Goal: Task Accomplishment & Management: Manage account settings

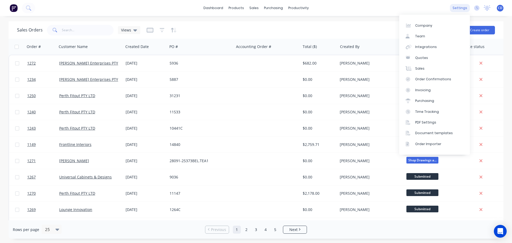
click at [464, 8] on div "settings" at bounding box center [460, 8] width 20 height 8
click at [431, 45] on div "Integrations" at bounding box center [427, 47] width 22 height 5
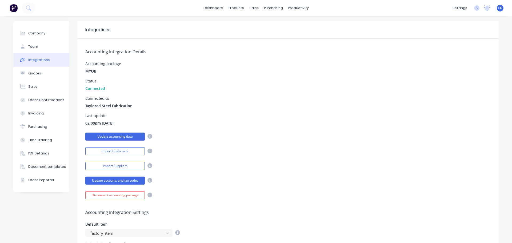
click at [127, 137] on button "Update accounting data" at bounding box center [115, 137] width 60 height 8
click at [125, 152] on button "Import Customers" at bounding box center [115, 151] width 60 height 8
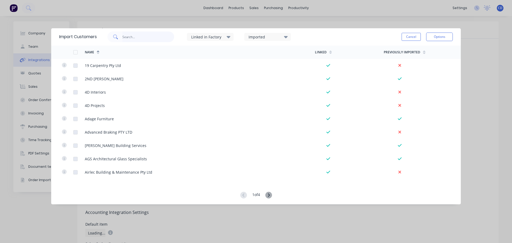
click at [157, 39] on input "text" at bounding box center [148, 36] width 52 height 11
type input "dbd"
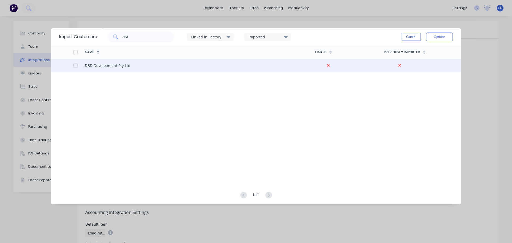
click at [75, 64] on div at bounding box center [75, 65] width 11 height 11
click at [446, 38] on button "Options" at bounding box center [439, 37] width 27 height 9
click at [425, 54] on div "Import selected customers" at bounding box center [427, 51] width 41 height 13
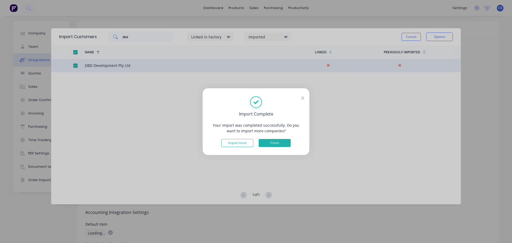
click at [278, 144] on button "Finish" at bounding box center [275, 143] width 32 height 8
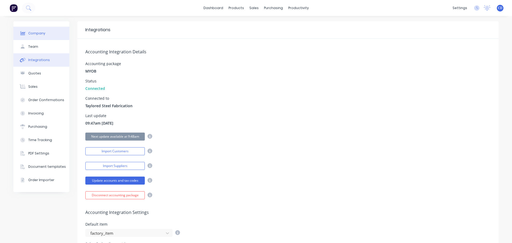
click at [32, 36] on button "Company" at bounding box center [41, 33] width 56 height 13
select select "AU"
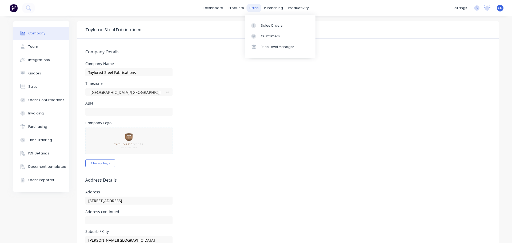
click at [250, 9] on div "sales" at bounding box center [254, 8] width 15 height 8
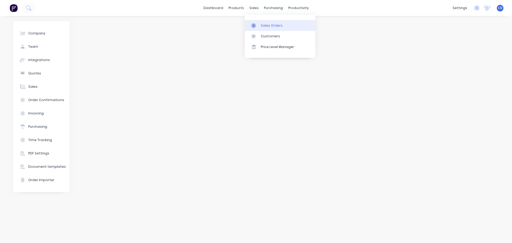
click at [267, 27] on div "Sales Orders" at bounding box center [272, 25] width 22 height 5
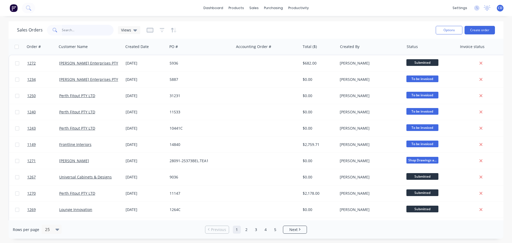
click at [72, 30] on input "text" at bounding box center [88, 30] width 52 height 11
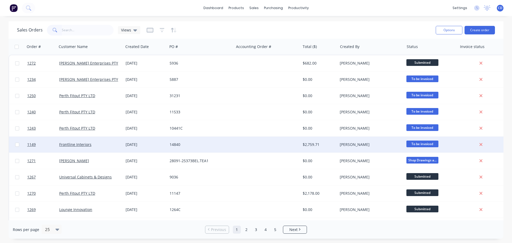
click at [484, 143] on div at bounding box center [481, 144] width 43 height 5
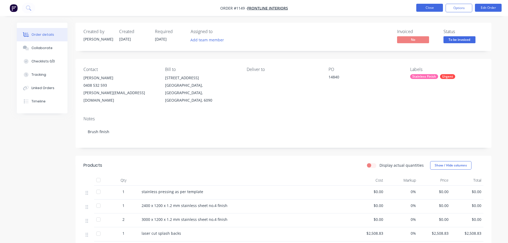
click at [435, 6] on button "Close" at bounding box center [430, 8] width 27 height 8
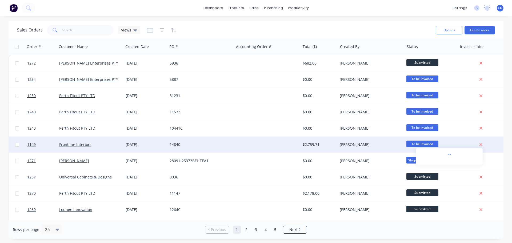
click at [480, 143] on icon at bounding box center [481, 144] width 3 height 5
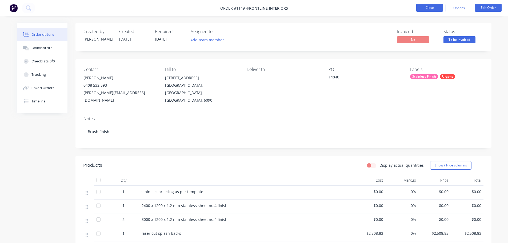
click at [428, 10] on button "Close" at bounding box center [430, 8] width 27 height 8
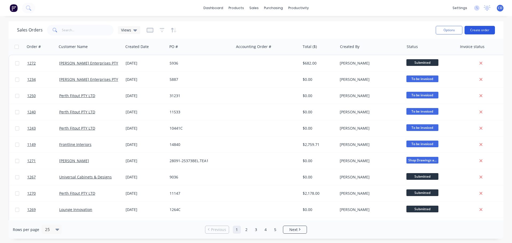
click at [482, 30] on button "Create order" at bounding box center [480, 30] width 30 height 9
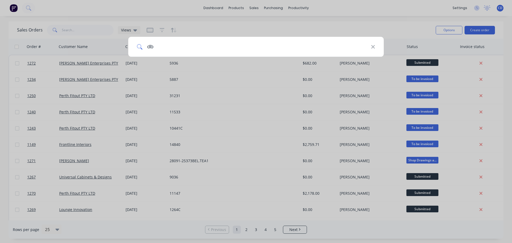
type input "dbd"
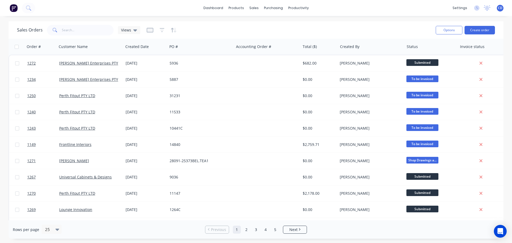
click at [486, 35] on div "Options Create order" at bounding box center [464, 29] width 61 height 13
click at [486, 31] on button "Create order" at bounding box center [480, 30] width 30 height 9
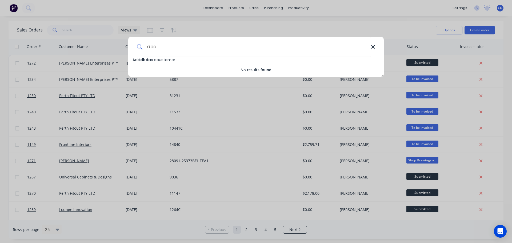
type input "dbd"
click at [372, 46] on icon at bounding box center [372, 46] width 3 height 3
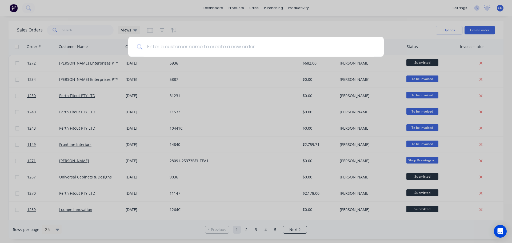
click at [249, 6] on div at bounding box center [256, 121] width 512 height 243
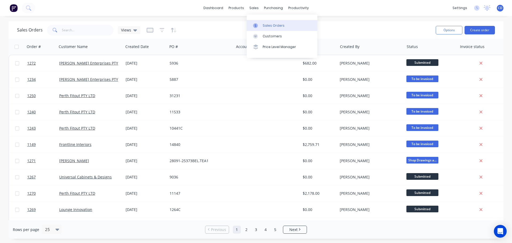
click at [278, 28] on div "Sales Orders" at bounding box center [274, 25] width 22 height 5
click at [489, 34] on button "Create order" at bounding box center [480, 30] width 30 height 9
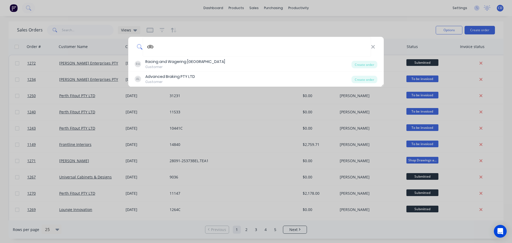
type input "db"
click at [331, 26] on div "db RA Racing and Wagering Western Australia Customer Create order AL Advanced B…" at bounding box center [256, 121] width 512 height 243
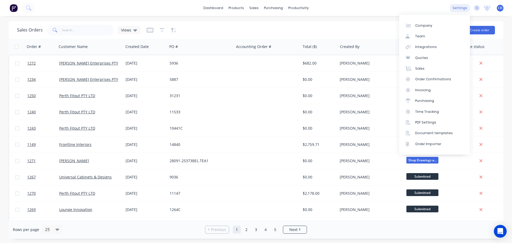
click at [459, 6] on div "settings" at bounding box center [460, 8] width 20 height 8
click at [424, 45] on div "Integrations" at bounding box center [427, 47] width 22 height 5
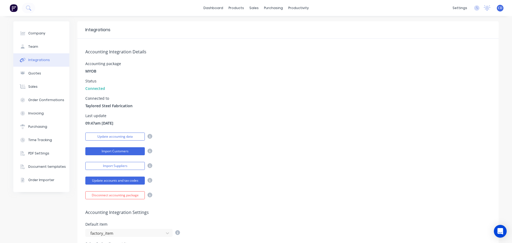
click at [119, 152] on button "Import Customers" at bounding box center [115, 151] width 60 height 8
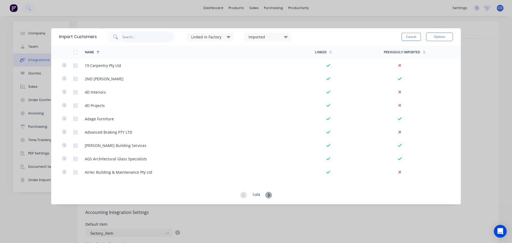
click at [134, 38] on input "text" at bounding box center [148, 36] width 52 height 11
type input "db"
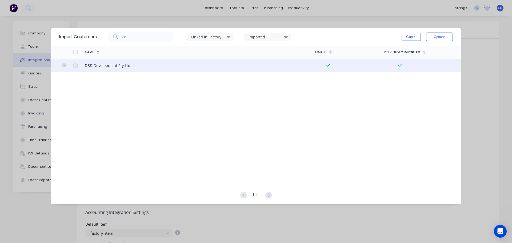
click at [75, 65] on div at bounding box center [75, 65] width 11 height 11
click at [87, 64] on div "DBD Development Pty Ltd" at bounding box center [108, 66] width 46 height 6
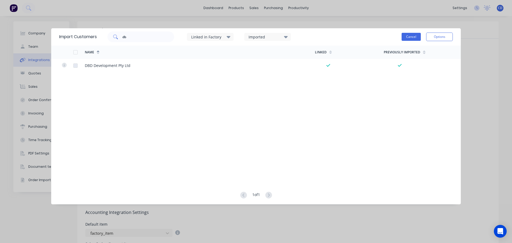
click at [413, 40] on button "Cancel" at bounding box center [411, 37] width 19 height 8
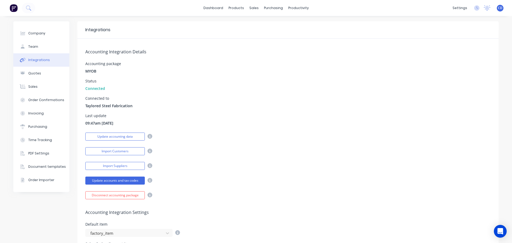
click at [396, 26] on div "Integrations" at bounding box center [288, 29] width 422 height 17
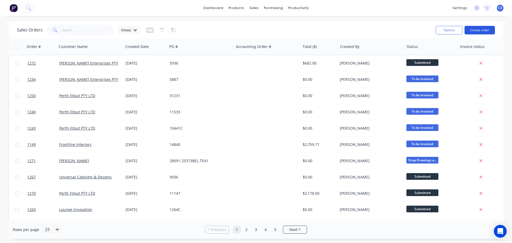
click at [479, 31] on button "Create order" at bounding box center [480, 30] width 30 height 9
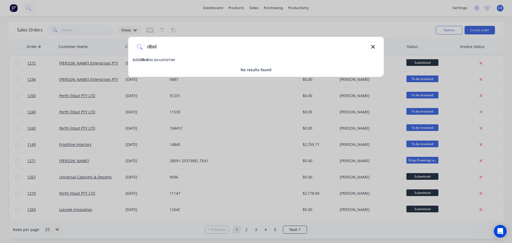
type input "dbd"
click at [373, 49] on icon at bounding box center [373, 47] width 4 height 6
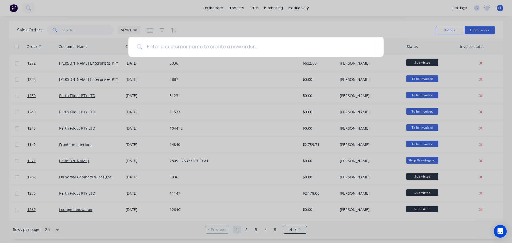
click at [264, 19] on div at bounding box center [256, 121] width 512 height 243
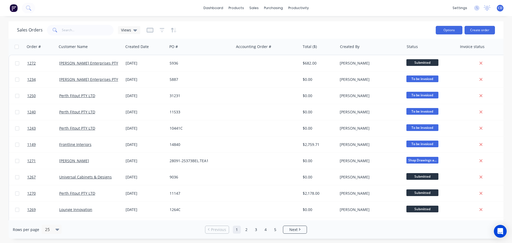
drag, startPoint x: 439, startPoint y: 31, endPoint x: 442, endPoint y: 31, distance: 2.7
click at [440, 31] on button "Options" at bounding box center [449, 30] width 27 height 9
click at [446, 30] on button "Options" at bounding box center [449, 30] width 27 height 9
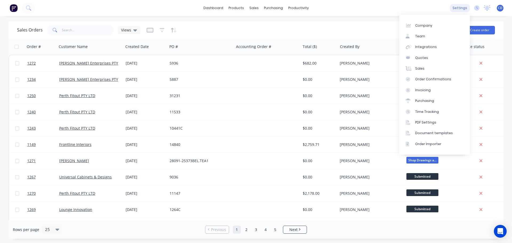
click at [463, 4] on div "settings" at bounding box center [460, 8] width 20 height 8
click at [433, 49] on div "Integrations" at bounding box center [427, 47] width 22 height 5
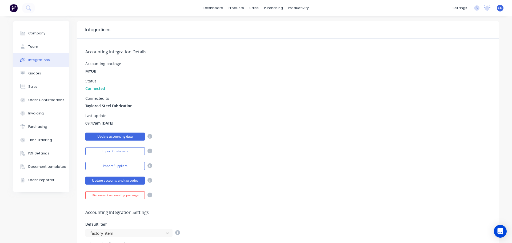
click at [121, 137] on button "Update accounting data" at bounding box center [115, 137] width 60 height 8
click at [114, 150] on button "Import Customers" at bounding box center [115, 151] width 60 height 8
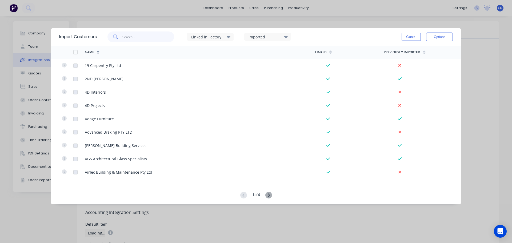
click at [130, 41] on input "text" at bounding box center [148, 36] width 52 height 11
type input "dbd"
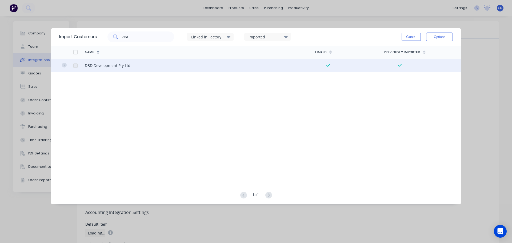
click at [110, 64] on div "DBD Development Pty Ltd" at bounding box center [108, 66] width 46 height 6
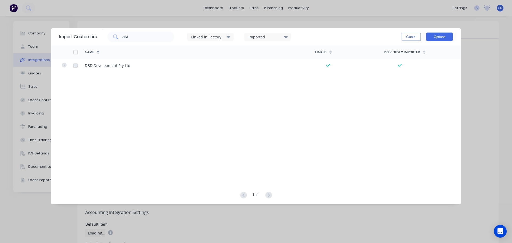
click at [443, 33] on button "Options" at bounding box center [439, 37] width 27 height 9
click at [356, 116] on div "Name Linked Previously Imported DBD Development Pty Ltd" at bounding box center [256, 114] width 410 height 136
click at [399, 86] on div "Name Linked Previously Imported DBD Development Pty Ltd" at bounding box center [256, 114] width 410 height 136
drag, startPoint x: 138, startPoint y: 23, endPoint x: 182, endPoint y: 12, distance: 45.8
click at [138, 23] on div "Import Customers dbd Linked in Factory Imported Cancel Options Name Linked Prev…" at bounding box center [256, 121] width 512 height 243
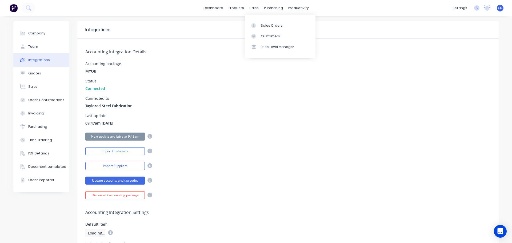
drag, startPoint x: 251, startPoint y: 9, endPoint x: 263, endPoint y: 16, distance: 13.8
click at [251, 9] on div "sales" at bounding box center [254, 8] width 15 height 8
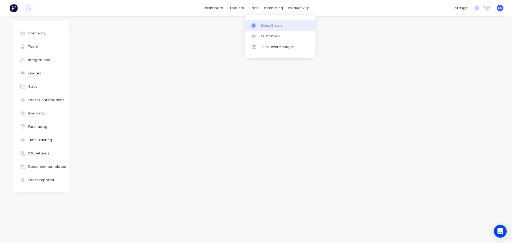
click at [273, 24] on div "Sales Orders" at bounding box center [272, 25] width 22 height 5
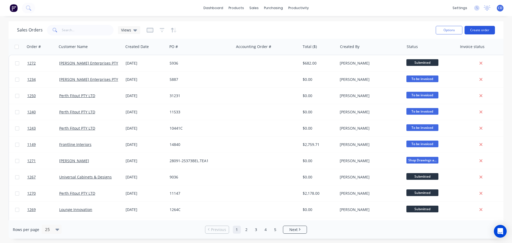
click at [473, 30] on button "Create order" at bounding box center [480, 30] width 30 height 9
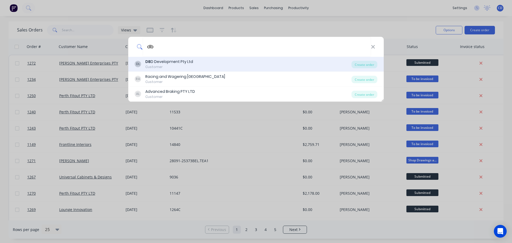
type input "db"
click at [184, 66] on div "Customer" at bounding box center [169, 67] width 48 height 5
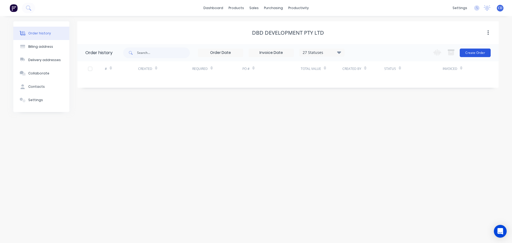
click at [472, 53] on button "Create Order" at bounding box center [475, 53] width 31 height 9
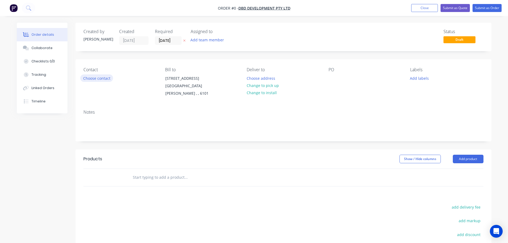
click at [106, 82] on div "Contact Choose contact" at bounding box center [120, 82] width 73 height 30
click at [104, 79] on button "Choose contact" at bounding box center [96, 77] width 33 height 7
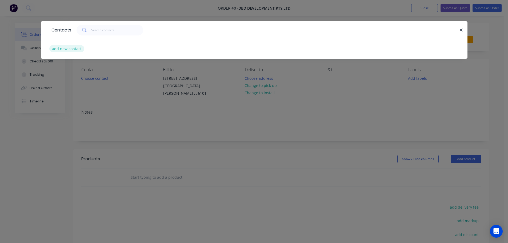
click at [79, 50] on button "add new contact" at bounding box center [66, 48] width 35 height 7
select select "AU"
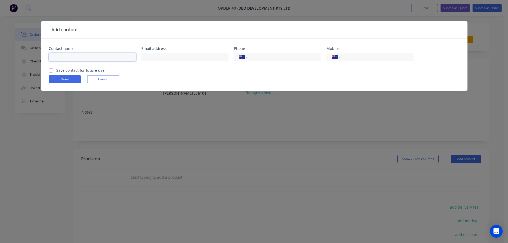
click at [73, 54] on input "text" at bounding box center [92, 57] width 87 height 8
drag, startPoint x: 61, startPoint y: 59, endPoint x: 82, endPoint y: 62, distance: 22.1
click at [62, 59] on input "Kent lambert" at bounding box center [92, 57] width 87 height 8
type input "Kent Lambert"
click at [196, 58] on input "text" at bounding box center [184, 57] width 87 height 8
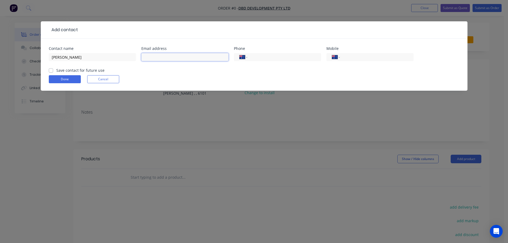
paste input "kent@dbd.global"
type input "kent@dbd.global"
click at [373, 58] on input "tel" at bounding box center [376, 57] width 64 height 6
click at [376, 53] on div "International Afghanistan Åland Islands Albania Algeria American Samoa Andorra …" at bounding box center [370, 57] width 87 height 8
click at [374, 56] on input "tel" at bounding box center [376, 57] width 64 height 6
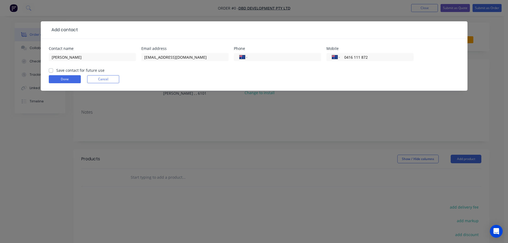
type input "0416 111 872"
click at [72, 72] on label "Save contact for future use" at bounding box center [80, 71] width 48 height 6
click at [53, 72] on input "Save contact for future use" at bounding box center [51, 70] width 4 height 5
checkbox input "true"
click at [72, 80] on button "Done" at bounding box center [65, 79] width 32 height 8
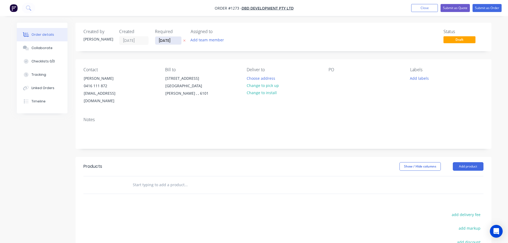
click at [168, 43] on input "23/08/25" at bounding box center [168, 41] width 26 height 8
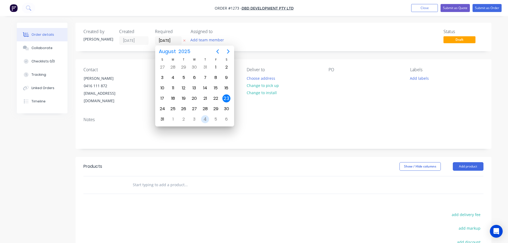
click at [205, 121] on div "4" at bounding box center [205, 119] width 8 height 8
type input "04/09/25"
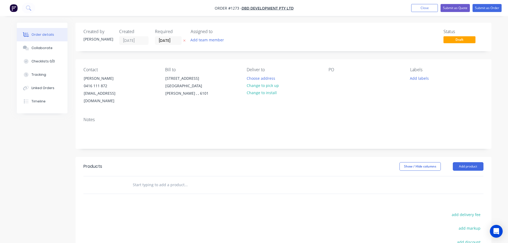
click at [340, 77] on div "PO" at bounding box center [365, 86] width 73 height 38
click at [48, 49] on div "Collaborate" at bounding box center [41, 48] width 21 height 5
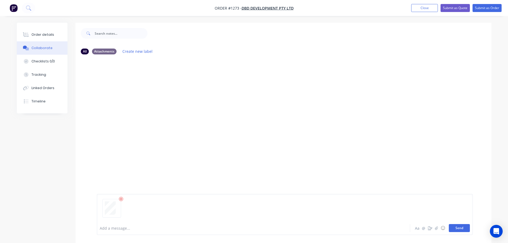
click at [461, 226] on button "Send" at bounding box center [459, 228] width 21 height 8
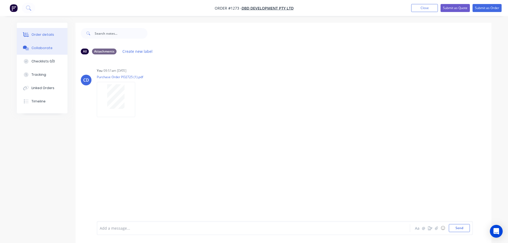
click at [58, 40] on button "Order details" at bounding box center [42, 34] width 51 height 13
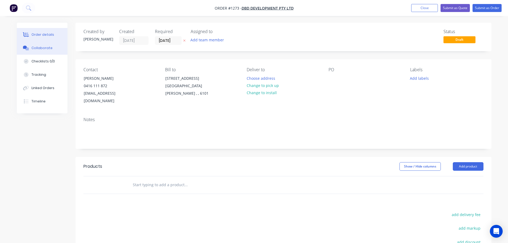
click at [48, 47] on div "Collaborate" at bounding box center [41, 48] width 21 height 5
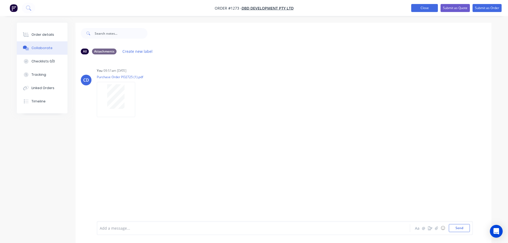
click at [416, 6] on button "Close" at bounding box center [424, 8] width 27 height 8
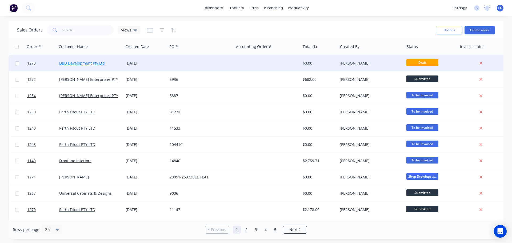
click at [80, 61] on link "DBD Development Pty Ltd" at bounding box center [82, 63] width 46 height 5
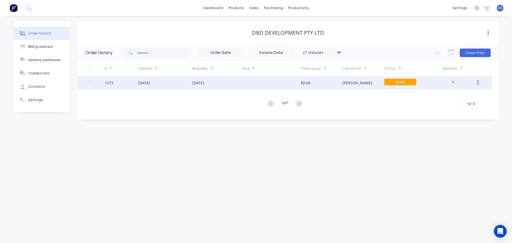
click at [146, 81] on div "[DATE]" at bounding box center [144, 83] width 12 height 6
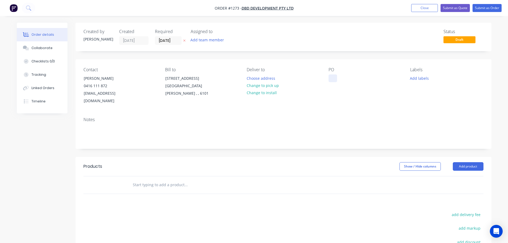
click at [332, 76] on div at bounding box center [333, 78] width 9 height 8
click at [334, 76] on div at bounding box center [333, 78] width 9 height 8
click at [153, 180] on input "text" at bounding box center [186, 185] width 107 height 11
drag, startPoint x: 468, startPoint y: 158, endPoint x: 468, endPoint y: 165, distance: 7.2
click at [468, 162] on button "Add product" at bounding box center [468, 166] width 31 height 9
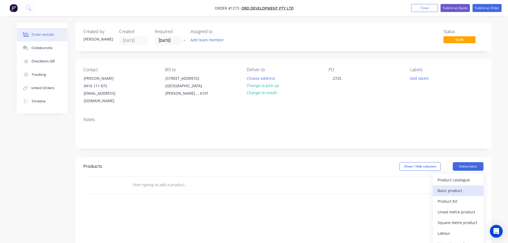
click at [453, 187] on div "Basic product" at bounding box center [458, 191] width 41 height 8
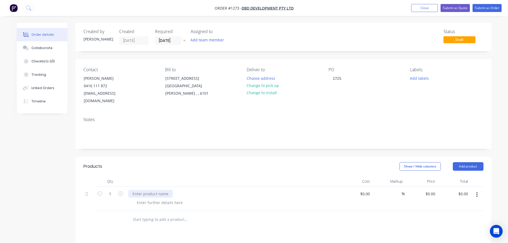
click at [137, 190] on div at bounding box center [150, 194] width 45 height 8
paste div
drag, startPoint x: 465, startPoint y: 156, endPoint x: 466, endPoint y: 159, distance: 3.0
click at [465, 162] on button "Add product" at bounding box center [468, 166] width 31 height 9
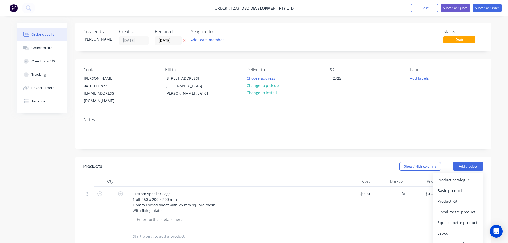
click at [449, 187] on div "Basic product" at bounding box center [458, 191] width 41 height 8
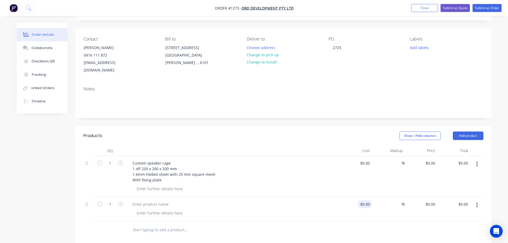
scroll to position [80, 0]
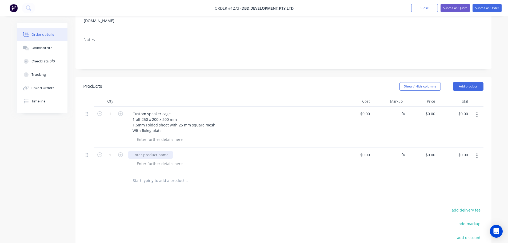
click at [147, 151] on div at bounding box center [150, 155] width 45 height 8
paste div
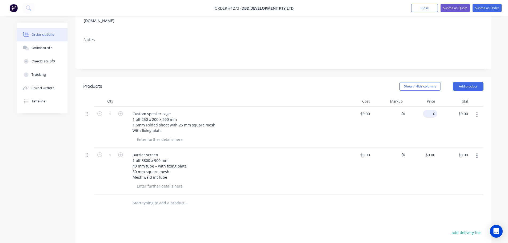
click at [431, 110] on div "0 $0.00" at bounding box center [430, 114] width 14 height 8
type input "$450.00"
click at [440, 148] on div "$0.00 $0.00" at bounding box center [454, 171] width 33 height 47
click at [434, 151] on input "0" at bounding box center [435, 155] width 6 height 8
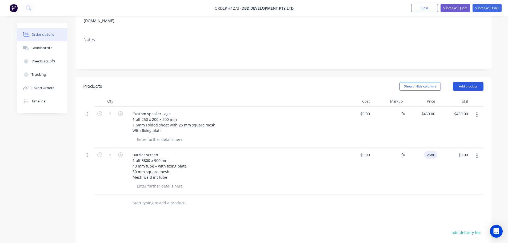
type input "$2,680.00"
click at [462, 82] on button "Add product" at bounding box center [468, 86] width 31 height 9
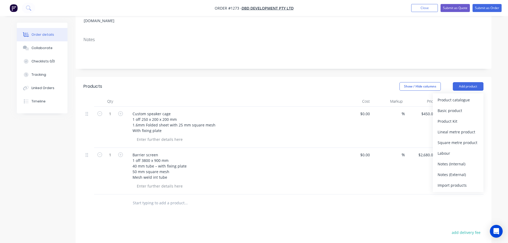
click at [442, 107] on div "Basic product" at bounding box center [458, 111] width 41 height 8
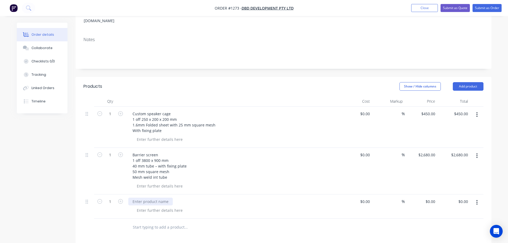
click at [138, 198] on div at bounding box center [150, 202] width 45 height 8
paste div
click at [430, 198] on div "0 0" at bounding box center [433, 202] width 8 height 8
type input "$1,490.00"
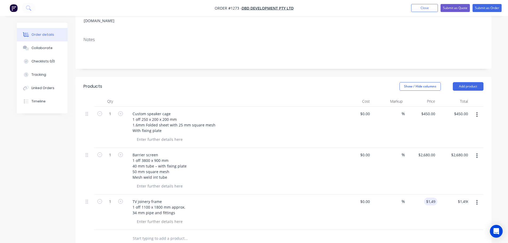
click at [436, 180] on div "$2,680.00 $2,680.00" at bounding box center [421, 171] width 33 height 47
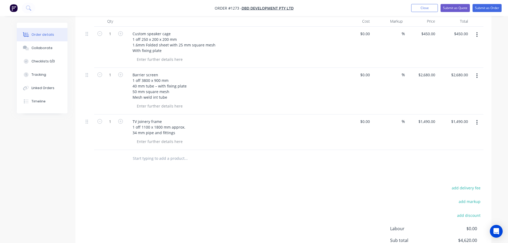
scroll to position [53, 0]
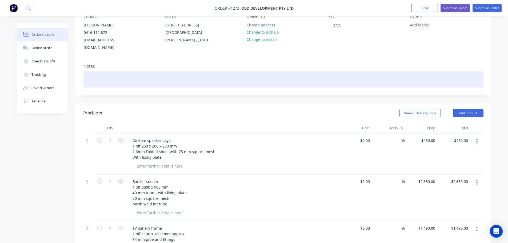
click at [112, 74] on div at bounding box center [284, 79] width 400 height 16
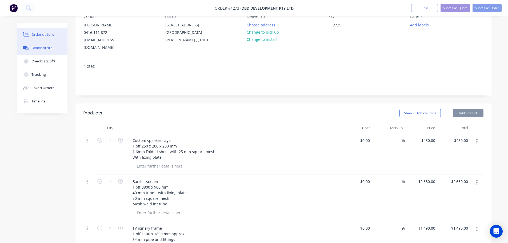
click at [56, 46] on button "Collaborate" at bounding box center [42, 47] width 51 height 13
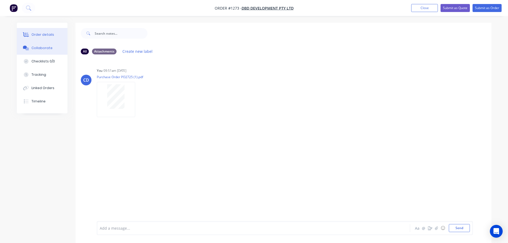
click at [47, 36] on div "Order details" at bounding box center [42, 34] width 23 height 5
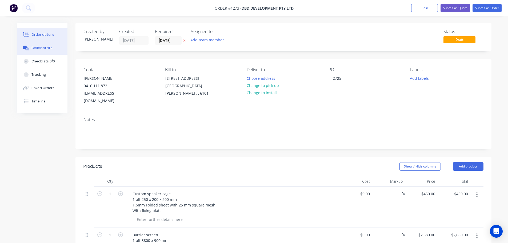
click at [44, 48] on div "Collaborate" at bounding box center [41, 48] width 21 height 5
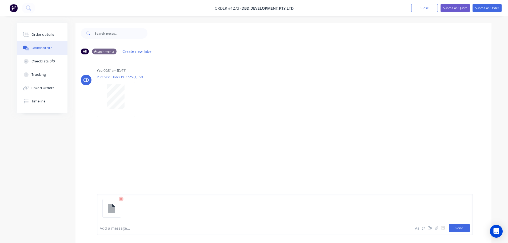
click at [460, 229] on button "Send" at bounding box center [459, 228] width 21 height 8
click at [465, 229] on button "Send" at bounding box center [459, 228] width 21 height 8
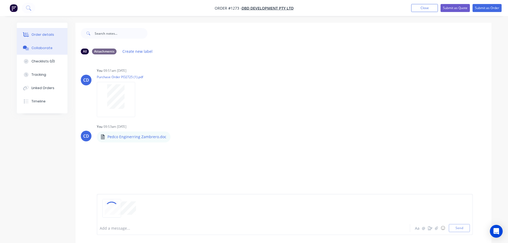
click at [51, 35] on div "Order details" at bounding box center [42, 34] width 23 height 5
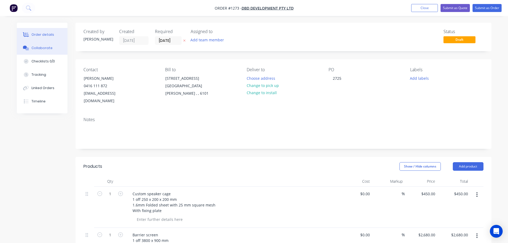
click at [42, 48] on div "Collaborate" at bounding box center [41, 48] width 21 height 5
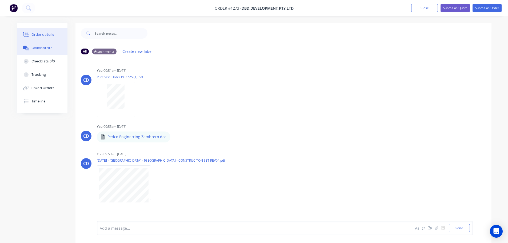
click at [42, 35] on div "Order details" at bounding box center [42, 34] width 23 height 5
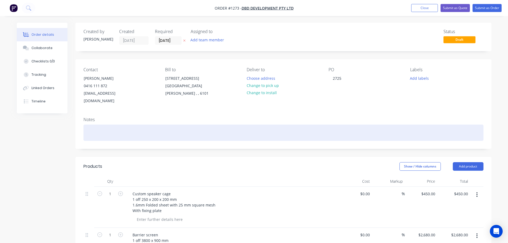
click at [110, 125] on div at bounding box center [284, 133] width 400 height 16
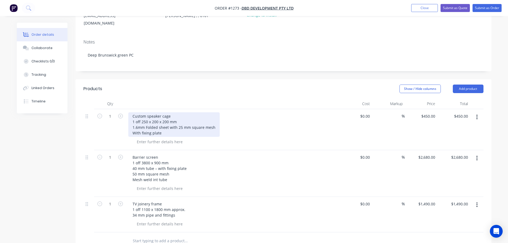
scroll to position [80, 0]
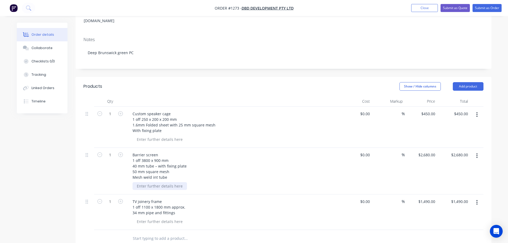
click at [155, 182] on div at bounding box center [160, 186] width 54 height 8
click at [143, 182] on div at bounding box center [160, 186] width 54 height 8
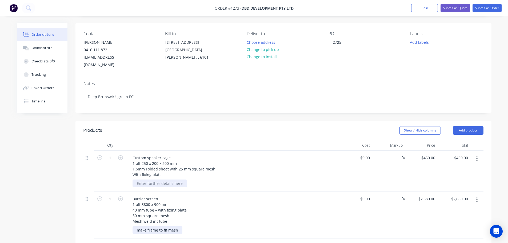
scroll to position [0, 0]
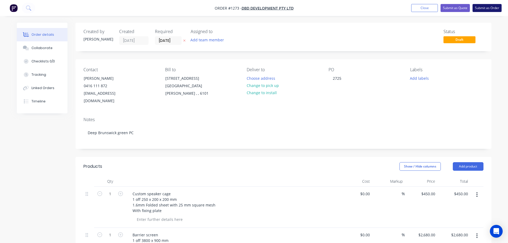
click at [481, 10] on button "Submit as Order" at bounding box center [487, 8] width 29 height 8
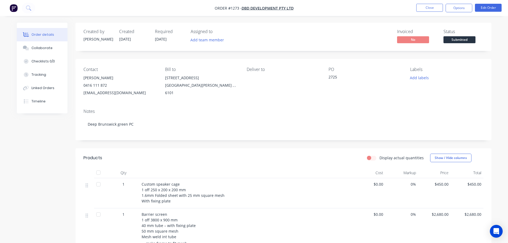
drag, startPoint x: 175, startPoint y: 59, endPoint x: 162, endPoint y: 47, distance: 17.6
click at [175, 59] on div "Contact Kent Lambert 0416 111 872 kent@dbd.global Bill to 1/902 Albnay hwy East…" at bounding box center [284, 82] width 416 height 46
click at [157, 40] on span "04/09/25" at bounding box center [161, 39] width 12 height 5
click at [164, 39] on span "04/09/25" at bounding box center [161, 39] width 12 height 5
click at [165, 39] on span "04/09/25" at bounding box center [161, 39] width 12 height 5
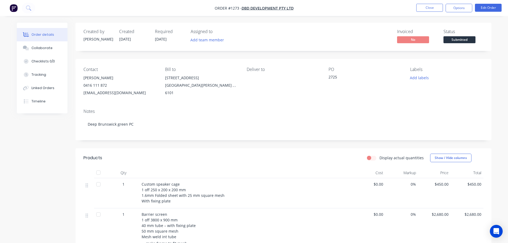
click at [161, 37] on span "04/09/25" at bounding box center [161, 39] width 12 height 5
click at [492, 7] on button "Edit Order" at bounding box center [488, 8] width 27 height 8
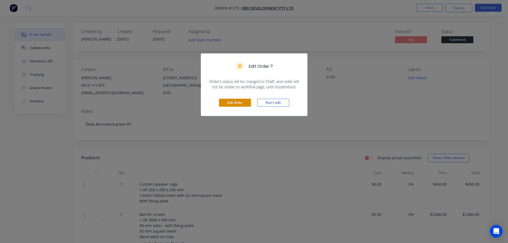
click at [235, 102] on button "Edit Order" at bounding box center [235, 103] width 32 height 8
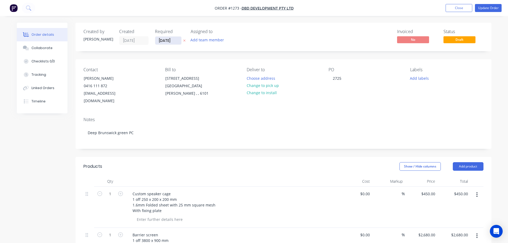
click at [171, 42] on input "04/09/25" at bounding box center [168, 41] width 26 height 8
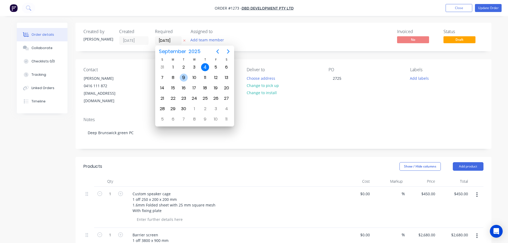
click at [182, 76] on div "9" at bounding box center [184, 78] width 8 height 8
type input "09/09/25"
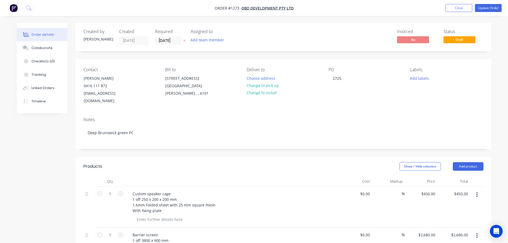
click at [161, 103] on div "Contact Kent Lambert 0416 111 872 kent@dbd.global Bill to 1/902 Albnay hwy East…" at bounding box center [284, 86] width 416 height 54
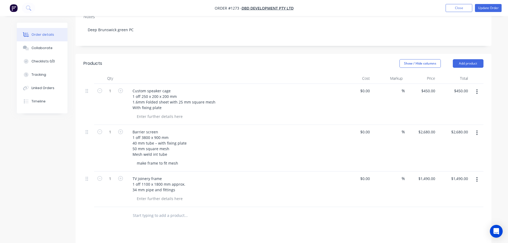
scroll to position [107, 0]
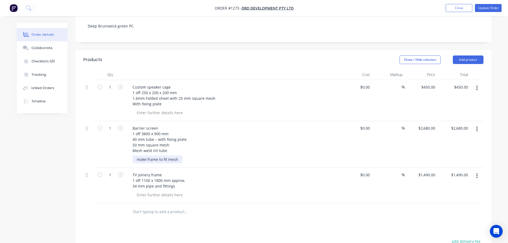
click at [156, 156] on div "make frame to fit mesh" at bounding box center [158, 160] width 50 height 8
click at [174, 156] on div "make frame to fit mesh" at bounding box center [158, 160] width 50 height 8
click at [177, 156] on div "make frame to fit mesh" at bounding box center [158, 160] width 50 height 8
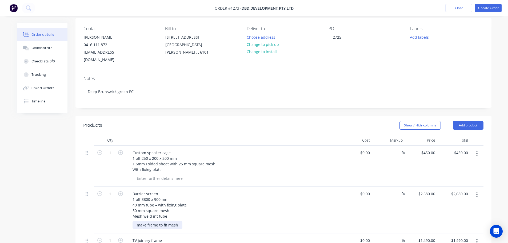
scroll to position [0, 0]
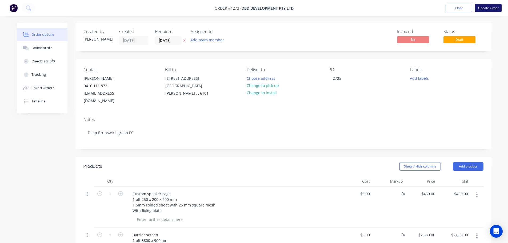
click at [488, 9] on button "Update Order" at bounding box center [488, 8] width 27 height 8
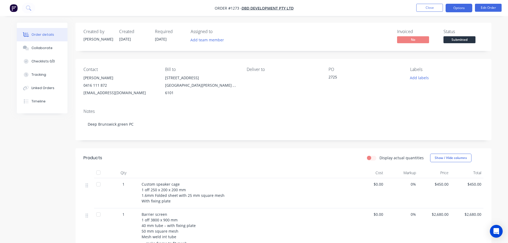
click at [450, 7] on button "Options" at bounding box center [459, 8] width 27 height 9
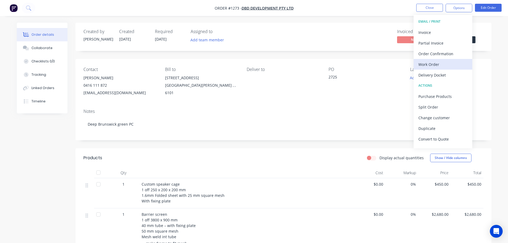
click at [433, 63] on div "Work Order" at bounding box center [443, 65] width 49 height 8
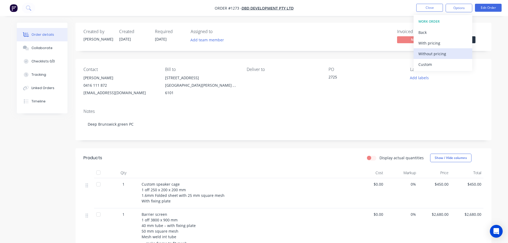
click at [434, 54] on div "Without pricing" at bounding box center [443, 54] width 49 height 8
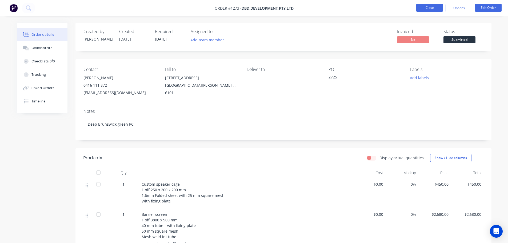
click at [435, 6] on button "Close" at bounding box center [430, 8] width 27 height 8
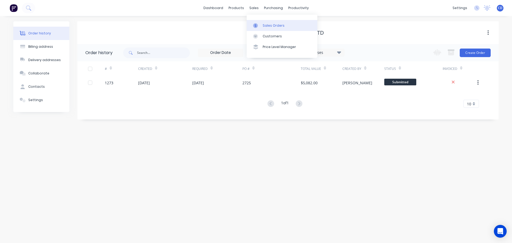
click at [272, 25] on div "Sales Orders" at bounding box center [274, 25] width 22 height 5
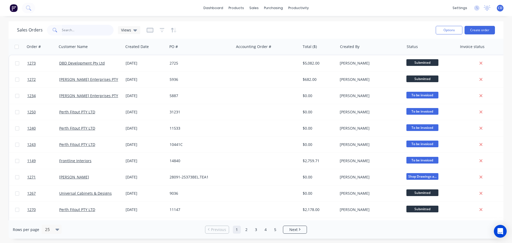
click at [98, 30] on input "text" at bounding box center [88, 30] width 52 height 11
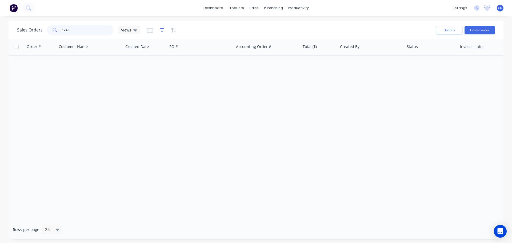
type input "1245"
click at [160, 32] on icon "button" at bounding box center [162, 29] width 5 height 5
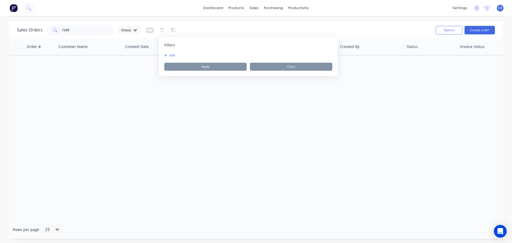
click at [170, 53] on button "add" at bounding box center [170, 55] width 13 height 4
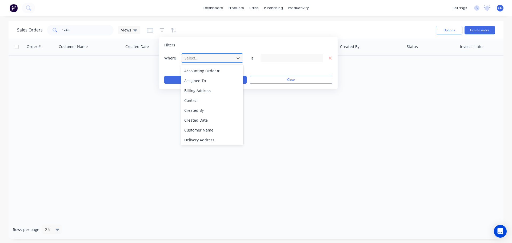
click at [199, 54] on div "Select..." at bounding box center [208, 58] width 51 height 9
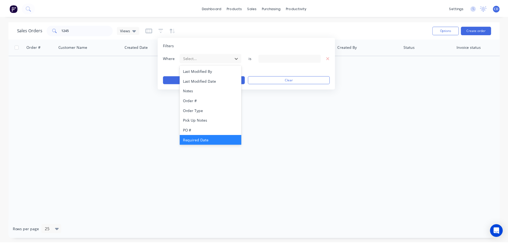
scroll to position [129, 0]
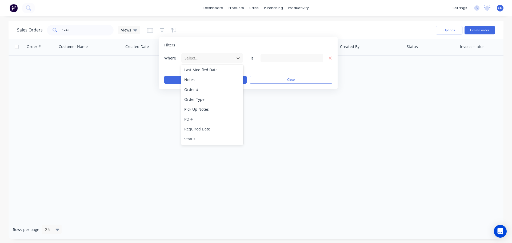
drag, startPoint x: 196, startPoint y: 137, endPoint x: 223, endPoint y: 125, distance: 28.8
click at [196, 137] on div "Status" at bounding box center [212, 139] width 62 height 10
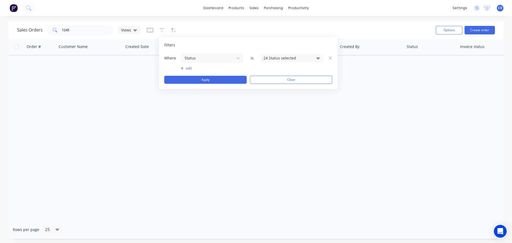
click at [289, 57] on div "24 Status selected" at bounding box center [288, 58] width 48 height 6
click at [289, 88] on div "All" at bounding box center [309, 88] width 64 height 6
click at [229, 119] on div "Order # Customer Name Created Date PO # Accounting Order # Total ($) Created By…" at bounding box center [256, 130] width 495 height 182
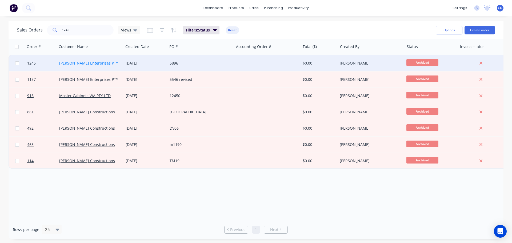
click at [87, 62] on link "[PERSON_NAME] Enterprises PTY LTD" at bounding box center [92, 63] width 67 height 5
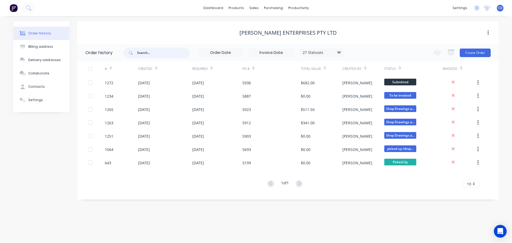
click at [145, 52] on input "text" at bounding box center [163, 53] width 53 height 11
type input "1245"
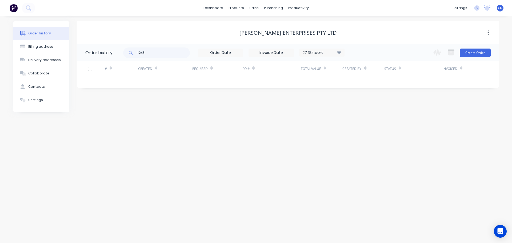
click at [323, 56] on div "27 Statuses Invoice Status Invoiced Not Invoiced Partial Order Status All Archi…" at bounding box center [321, 53] width 45 height 8
click at [326, 52] on div "27 Statuses" at bounding box center [322, 53] width 45 height 6
drag, startPoint x: 356, startPoint y: 117, endPoint x: 332, endPoint y: 120, distance: 24.5
click at [366, 114] on label at bounding box center [366, 114] width 0 height 0
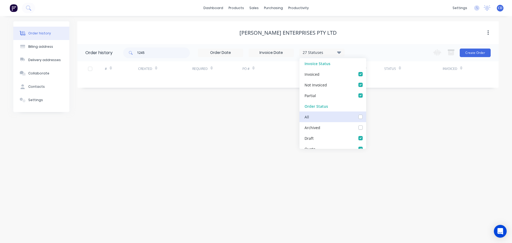
click at [366, 117] on input "checkbox" at bounding box center [368, 116] width 4 height 5
checkbox input "true"
click at [286, 120] on div "Order history Billing address Delivery addresses Collaborate Contacts Settings …" at bounding box center [256, 129] width 512 height 227
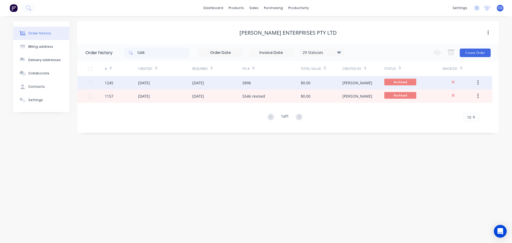
click at [128, 83] on div "1245" at bounding box center [121, 82] width 33 height 13
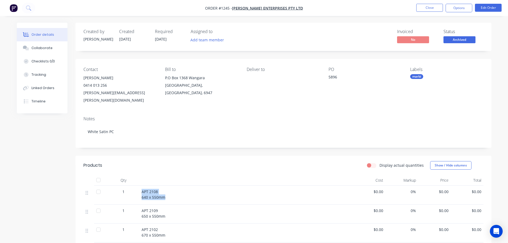
drag, startPoint x: 141, startPoint y: 184, endPoint x: 167, endPoint y: 195, distance: 28.7
click at [167, 195] on div "APT 2108 640 x 550mm" at bounding box center [246, 195] width 213 height 19
copy span "APT 2108 640 x 550mm"
click at [143, 208] on span "APT 2109 650 x 550mm" at bounding box center [154, 213] width 24 height 11
drag, startPoint x: 142, startPoint y: 203, endPoint x: 166, endPoint y: 210, distance: 25.0
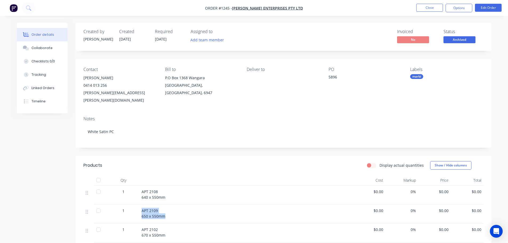
click at [166, 210] on div "APT 2109 650 x 550mm" at bounding box center [246, 213] width 209 height 11
copy span "APT 2109 650 x 550mm"
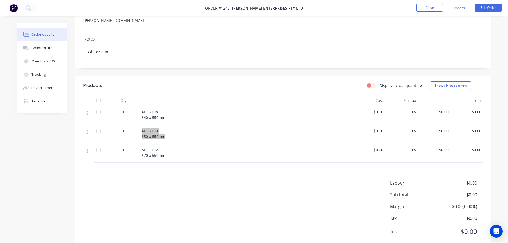
scroll to position [80, 0]
drag, startPoint x: 132, startPoint y: 156, endPoint x: 139, endPoint y: 151, distance: 9.1
click at [134, 155] on div "Products Display actual quantities Show / Hide columns Qty Cost Markup Price To…" at bounding box center [284, 163] width 416 height 174
drag, startPoint x: 141, startPoint y: 142, endPoint x: 166, endPoint y: 147, distance: 25.9
click at [166, 147] on div "APT 2102 670 x 550mm" at bounding box center [246, 153] width 213 height 19
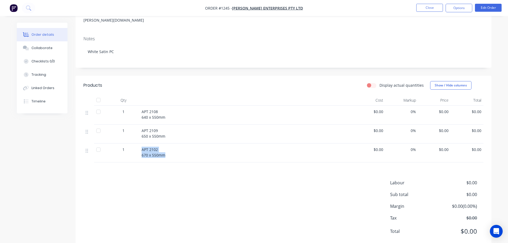
copy span "APT 2102 670 x 550mm"
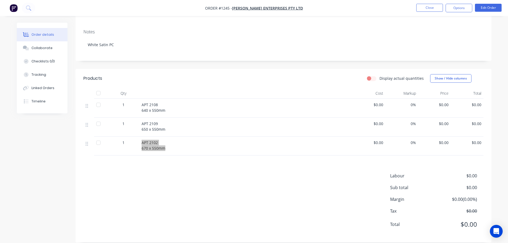
scroll to position [60, 0]
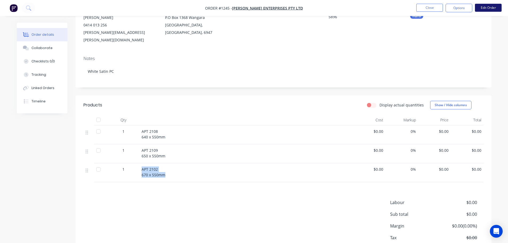
click at [490, 11] on button "Edit Order" at bounding box center [488, 8] width 27 height 8
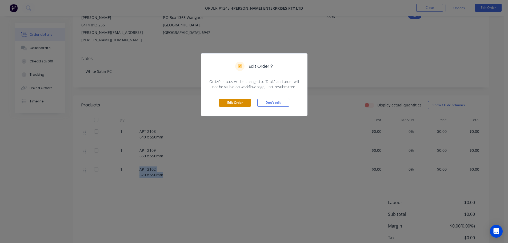
click at [247, 105] on button "Edit Order" at bounding box center [235, 103] width 32 height 8
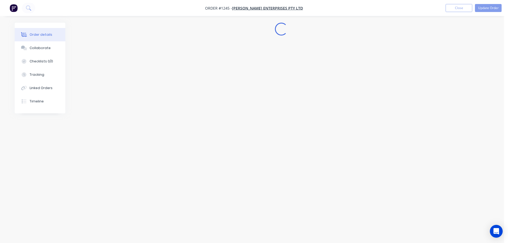
scroll to position [0, 0]
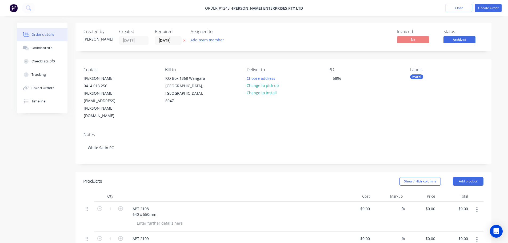
click at [422, 202] on div "$0.00 $0.00" at bounding box center [421, 217] width 33 height 30
click at [440, 202] on div "$0.00 $0.00" at bounding box center [454, 217] width 33 height 30
click at [436, 205] on input "0" at bounding box center [435, 209] width 6 height 8
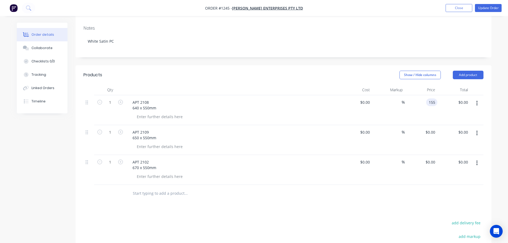
scroll to position [107, 0]
type input "$155.00"
click at [428, 125] on div "0 0" at bounding box center [421, 140] width 33 height 30
type input "$1,550.00"
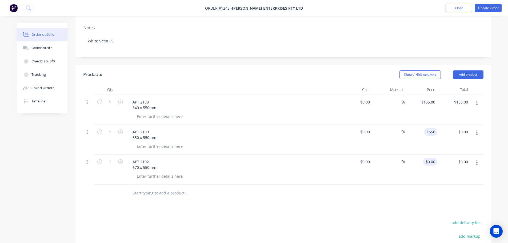
type input "$1,550.00"
click at [434, 158] on input "0" at bounding box center [435, 162] width 6 height 8
type input "$155.00"
click at [447, 125] on div "$1,550.00 $1,550.00" at bounding box center [454, 140] width 33 height 30
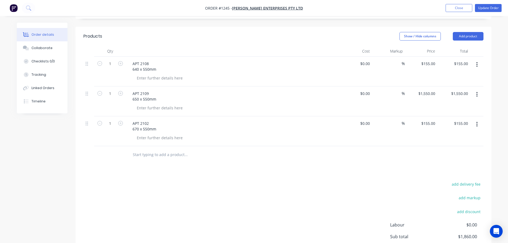
scroll to position [179, 0]
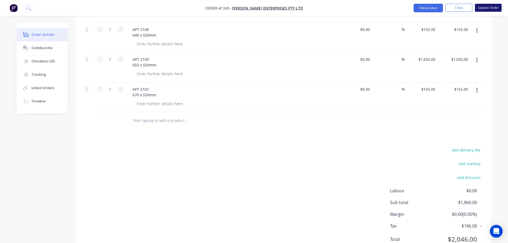
click at [489, 7] on button "Update Order" at bounding box center [488, 8] width 27 height 8
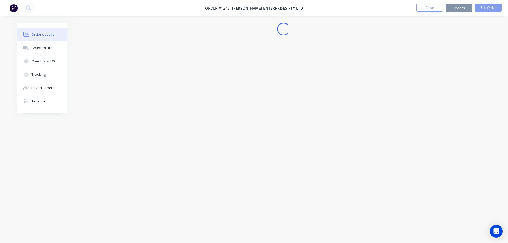
scroll to position [0, 0]
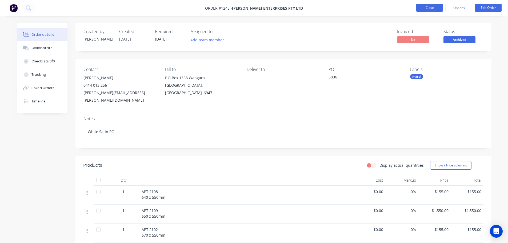
click at [430, 10] on button "Close" at bounding box center [430, 8] width 27 height 8
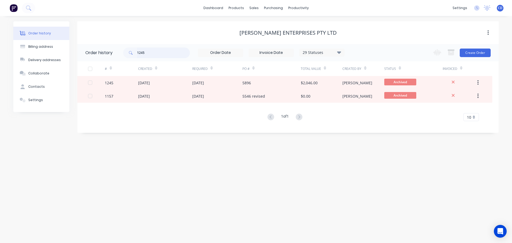
click at [161, 54] on input "1245" at bounding box center [163, 53] width 53 height 11
type input "1"
type input "1237"
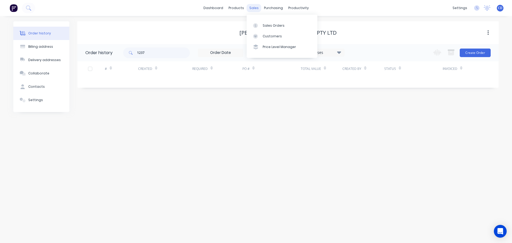
click at [253, 7] on div "sales" at bounding box center [254, 8] width 15 height 8
click at [273, 26] on div "Sales Orders" at bounding box center [274, 25] width 22 height 5
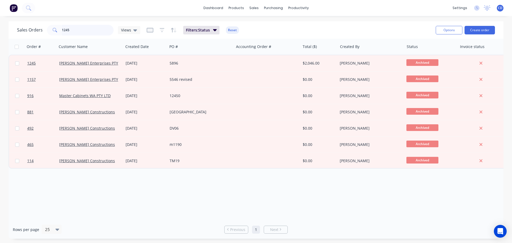
click at [102, 28] on input "1245" at bounding box center [88, 30] width 52 height 11
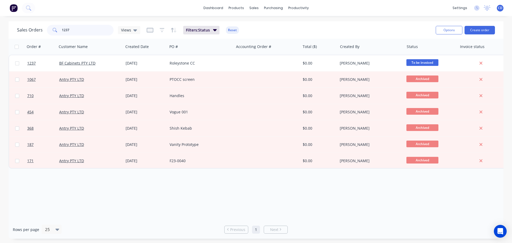
type input "1237"
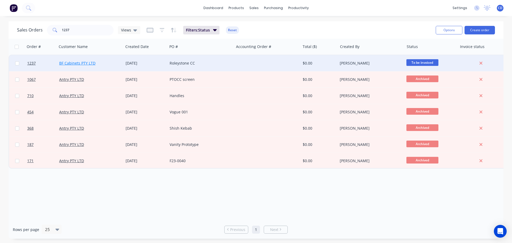
click at [73, 64] on link "BF Cabinets PTY LTD" at bounding box center [77, 63] width 36 height 5
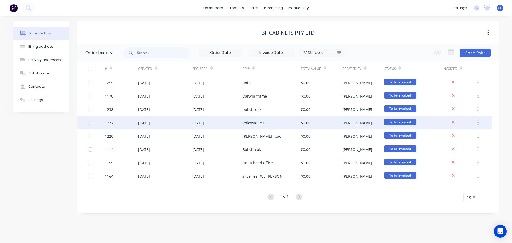
click at [120, 123] on div "1237" at bounding box center [121, 122] width 33 height 13
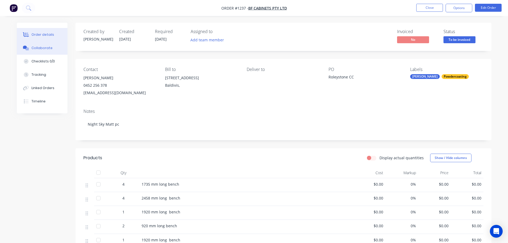
click at [46, 48] on div "Collaborate" at bounding box center [41, 48] width 21 height 5
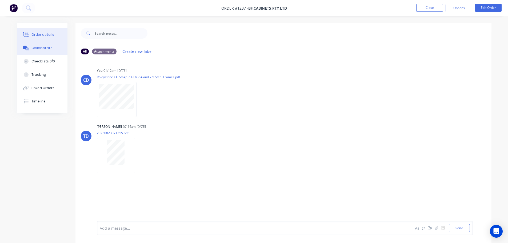
click at [33, 33] on div "Order details" at bounding box center [42, 34] width 23 height 5
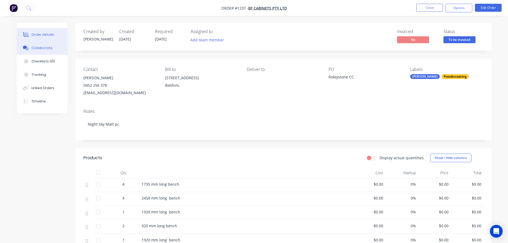
click at [40, 47] on div "Collaborate" at bounding box center [41, 48] width 21 height 5
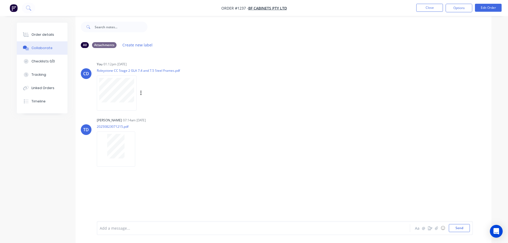
scroll to position [8, 0]
click at [50, 31] on button "Order details" at bounding box center [42, 34] width 51 height 13
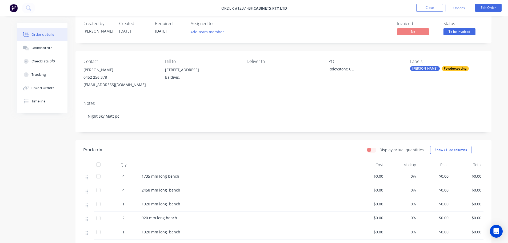
click at [433, 3] on nav "Order #1237 - BF Cabinets PTY LTD Close Options Edit Order" at bounding box center [254, 8] width 508 height 16
click at [432, 3] on nav "Order #1237 - BF Cabinets PTY LTD Close Options Edit Order" at bounding box center [254, 8] width 508 height 16
click at [420, 9] on button "Close" at bounding box center [430, 8] width 27 height 8
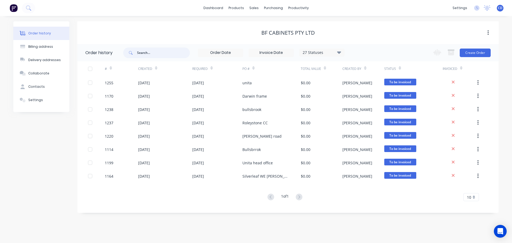
click at [164, 52] on input "text" at bounding box center [163, 53] width 53 height 11
type input "1234"
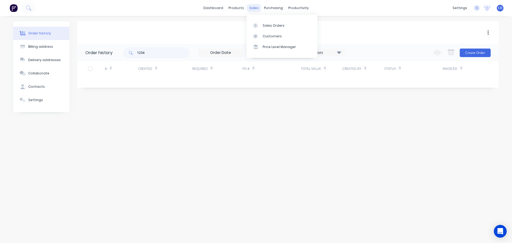
click at [251, 7] on div "sales" at bounding box center [254, 8] width 15 height 8
click at [274, 21] on link "Sales Orders" at bounding box center [282, 25] width 71 height 11
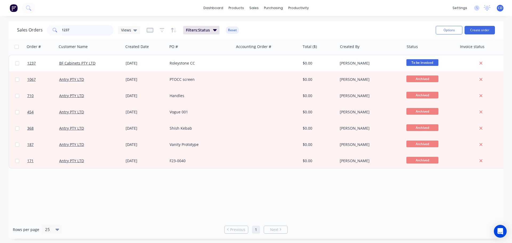
click at [89, 32] on input "1237" at bounding box center [88, 30] width 52 height 11
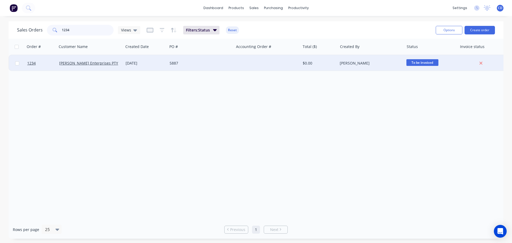
type input "1234"
click at [90, 67] on div "[PERSON_NAME] Enterprises PTY LTD" at bounding box center [90, 63] width 66 height 16
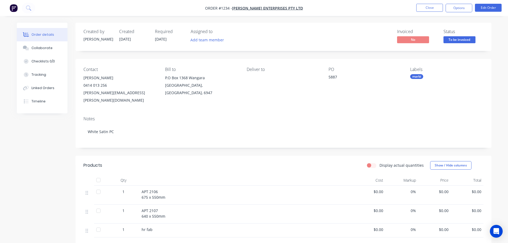
drag, startPoint x: 140, startPoint y: 184, endPoint x: 143, endPoint y: 184, distance: 3.2
click at [141, 186] on div "APT 2106 675 x 550mm" at bounding box center [246, 195] width 213 height 19
drag, startPoint x: 142, startPoint y: 185, endPoint x: 164, endPoint y: 191, distance: 22.9
click at [164, 191] on span "APT 2106 675 x 550mm" at bounding box center [154, 194] width 24 height 11
copy span "APT 2106 675 x 550mm"
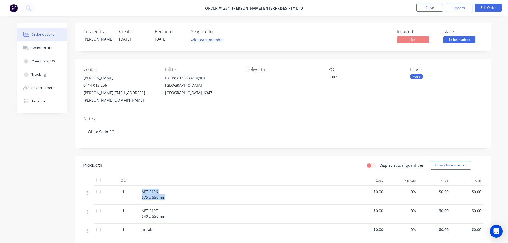
drag, startPoint x: 156, startPoint y: 180, endPoint x: 153, endPoint y: 180, distance: 3.5
click at [156, 186] on div "APT 2106 675 x 550mm" at bounding box center [246, 195] width 213 height 19
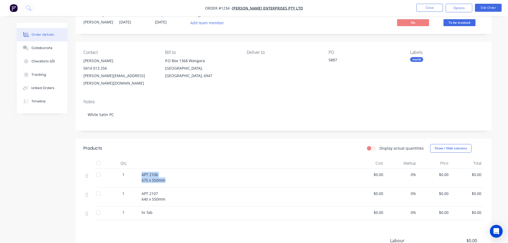
scroll to position [27, 0]
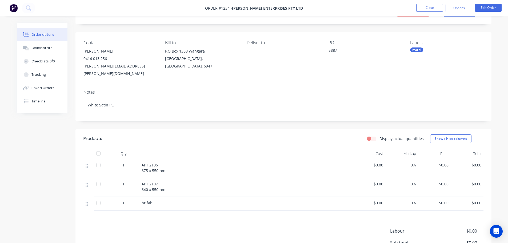
click at [143, 181] on span "APT 2107 640 x 550mm" at bounding box center [154, 186] width 24 height 11
drag, startPoint x: 143, startPoint y: 176, endPoint x: 166, endPoint y: 182, distance: 23.5
click at [167, 183] on div "APT 2107 640 x 550mm" at bounding box center [246, 186] width 209 height 11
copy span "APT 2107 640 x 550mm"
click at [424, 8] on button "Close" at bounding box center [430, 8] width 27 height 8
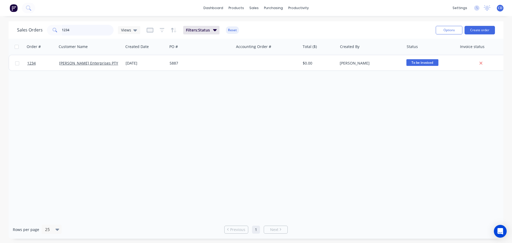
click at [73, 30] on input "1234" at bounding box center [88, 30] width 52 height 11
type input "1"
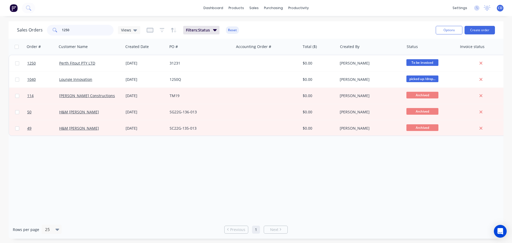
type input "1250"
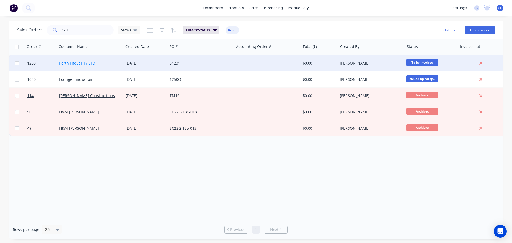
click at [87, 62] on link "Perth Fitout PTY LTD" at bounding box center [77, 63] width 36 height 5
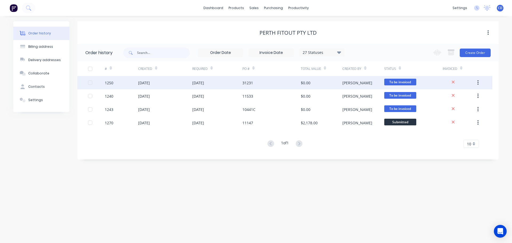
click at [136, 87] on div "1250" at bounding box center [121, 82] width 33 height 13
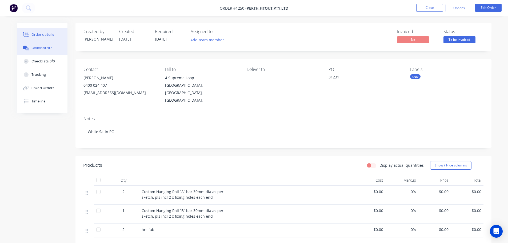
click at [45, 50] on button "Collaborate" at bounding box center [42, 47] width 51 height 13
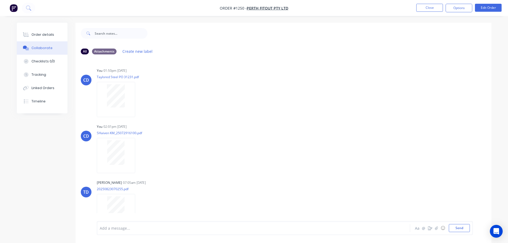
drag, startPoint x: 36, startPoint y: 31, endPoint x: 54, endPoint y: 54, distance: 28.9
click at [37, 31] on button "Order details" at bounding box center [42, 34] width 51 height 13
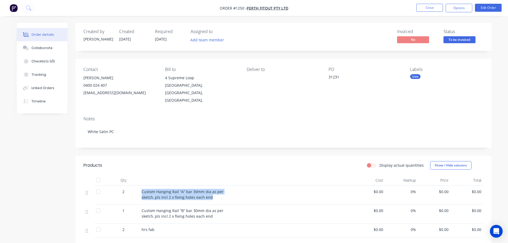
drag, startPoint x: 161, startPoint y: 185, endPoint x: 215, endPoint y: 188, distance: 53.8
click at [215, 189] on div "Custom Hanging Rail “A” bar 30mm dia as per sketch, pls incl 2 x fixing holes e…" at bounding box center [246, 194] width 209 height 11
copy span "Custom Hanging Rail “A” bar 30mm dia as per sketch, pls incl 2 x fixing holes e…"
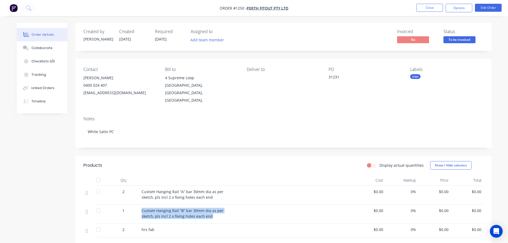
drag, startPoint x: 142, startPoint y: 203, endPoint x: 211, endPoint y: 215, distance: 70.2
click at [211, 215] on div "Custom Hanging Rail “B” bar 30mm dia as per sketch, pls incl 2 x fixing holes e…" at bounding box center [246, 214] width 213 height 19
copy span "Custom Hanging Rail “B” bar 30mm dia as per sketch, pls incl 2 x fixing holes e…"
click at [54, 51] on button "Collaborate" at bounding box center [42, 47] width 51 height 13
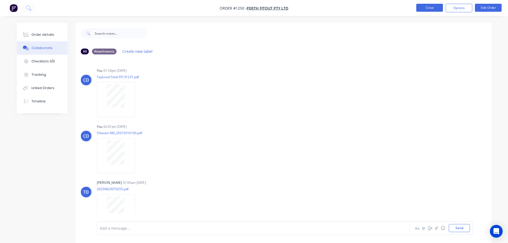
click at [419, 8] on button "Close" at bounding box center [430, 8] width 27 height 8
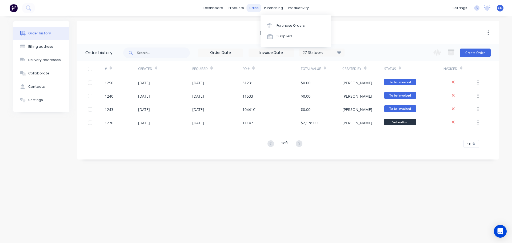
click at [254, 6] on div "sales" at bounding box center [254, 8] width 15 height 8
click at [255, 9] on div "sales" at bounding box center [254, 8] width 15 height 8
click at [270, 29] on link "Sales Orders" at bounding box center [282, 25] width 71 height 11
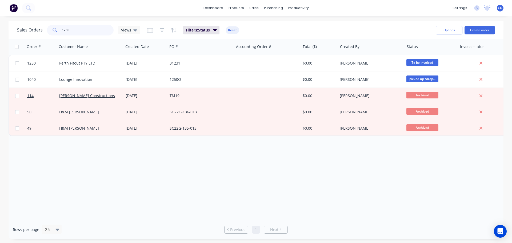
click at [84, 32] on input "1250" at bounding box center [88, 30] width 52 height 11
type input "1"
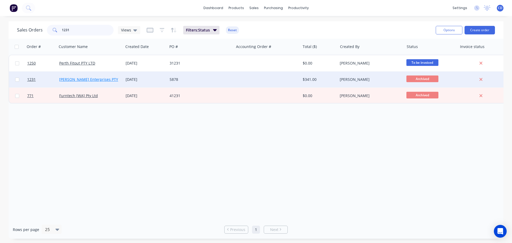
type input "1231"
click at [84, 79] on link "[PERSON_NAME] Enterprises PTY LTD" at bounding box center [92, 79] width 67 height 5
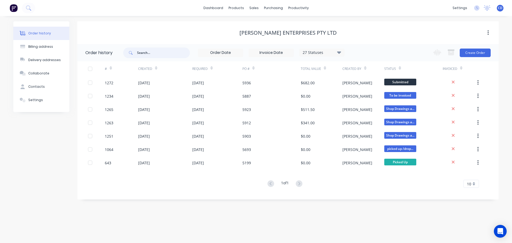
click at [141, 53] on input "text" at bounding box center [163, 53] width 53 height 11
type input "5878"
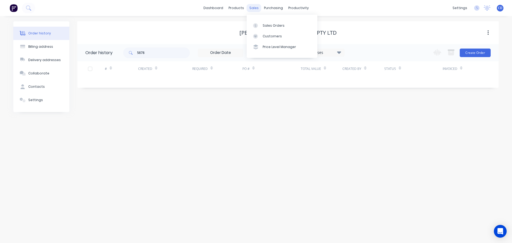
click at [252, 6] on div "sales" at bounding box center [254, 8] width 15 height 8
click at [268, 20] on link "Sales Orders" at bounding box center [282, 25] width 71 height 11
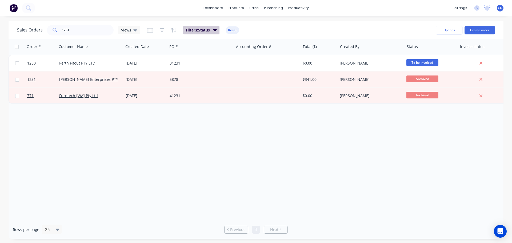
click at [204, 29] on span "Filters: Status" at bounding box center [198, 29] width 24 height 5
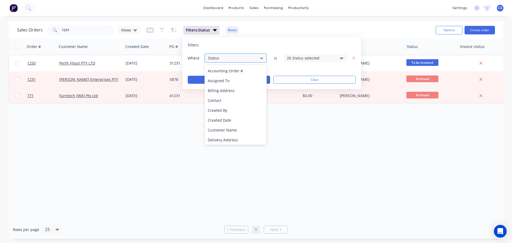
click at [222, 61] on div "Status" at bounding box center [231, 58] width 51 height 9
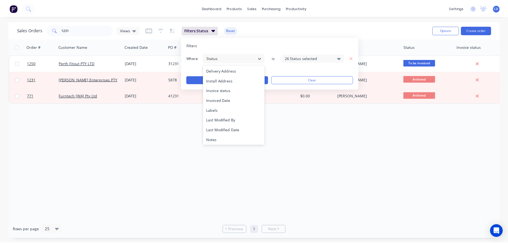
scroll to position [129, 0]
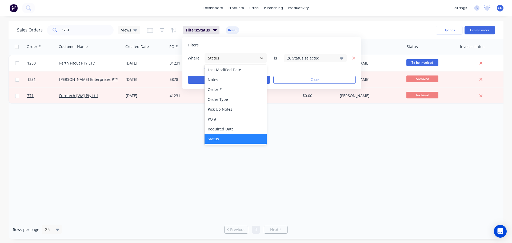
click at [222, 138] on div "Status" at bounding box center [236, 139] width 62 height 10
click at [328, 57] on div "26 Status selected" at bounding box center [311, 58] width 48 height 6
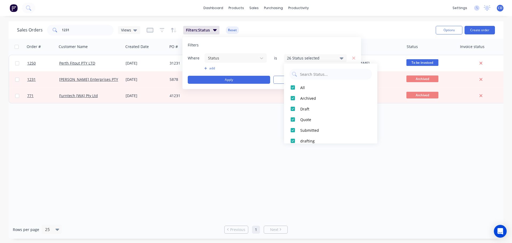
click at [328, 57] on div "26 Status selected" at bounding box center [311, 58] width 48 height 6
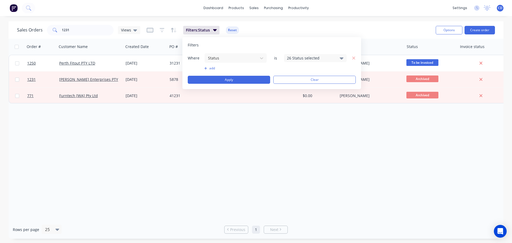
click at [328, 57] on div "26 Status selected" at bounding box center [311, 58] width 48 height 6
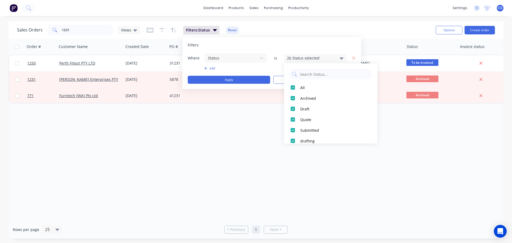
click at [232, 119] on div "Order # Customer Name Created Date PO # Accounting Order # Total ($) Created By…" at bounding box center [256, 130] width 495 height 182
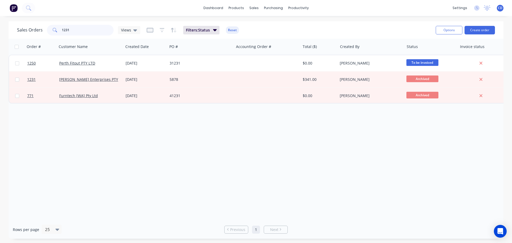
click at [75, 29] on input "1231" at bounding box center [88, 30] width 52 height 11
type input "1"
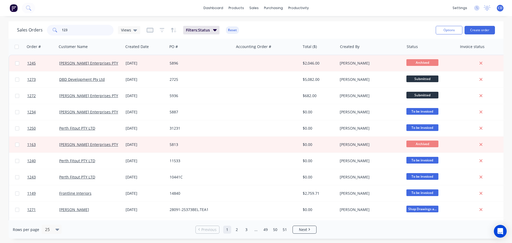
type input "1231"
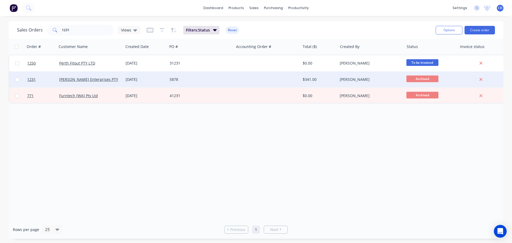
click at [105, 80] on div "[PERSON_NAME] Enterprises PTY LTD" at bounding box center [88, 79] width 59 height 5
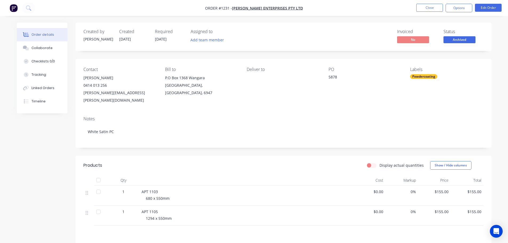
click at [148, 189] on span "APT 1103" at bounding box center [150, 191] width 16 height 5
drag, startPoint x: 142, startPoint y: 183, endPoint x: 171, endPoint y: 190, distance: 29.9
click at [171, 190] on div "APT 1103 680 x 550mm" at bounding box center [246, 196] width 213 height 20
copy div "APT 1103 680 x 550mm"
click at [142, 209] on span "APT 1105" at bounding box center [150, 211] width 16 height 5
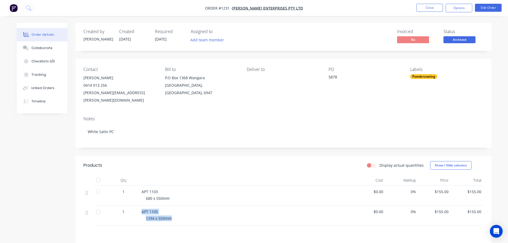
drag, startPoint x: 142, startPoint y: 204, endPoint x: 168, endPoint y: 209, distance: 27.0
click at [168, 209] on div "APT 1105 1294 x 550mm" at bounding box center [246, 216] width 213 height 20
copy div "APT 1105 1294 x 550mm"
click at [428, 8] on button "Close" at bounding box center [430, 8] width 27 height 8
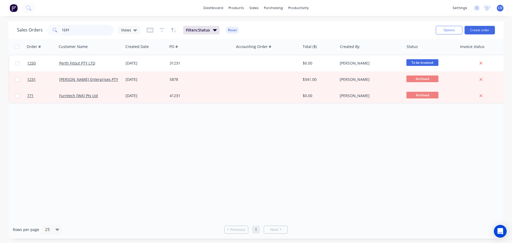
click at [102, 30] on input "1231" at bounding box center [88, 30] width 52 height 11
type input "1"
type input "1163"
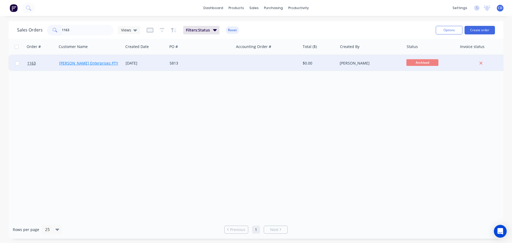
click at [89, 63] on link "[PERSON_NAME] Enterprises PTY LTD" at bounding box center [92, 63] width 67 height 5
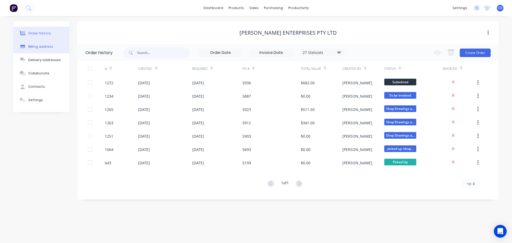
click at [48, 48] on div "Billing address" at bounding box center [40, 46] width 25 height 5
select select "AU"
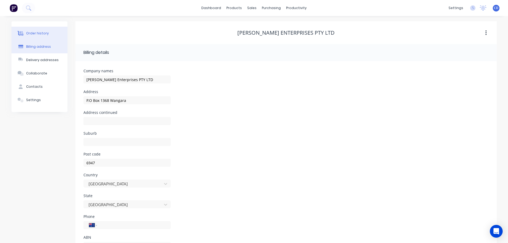
click at [35, 34] on div "Order history" at bounding box center [37, 33] width 23 height 5
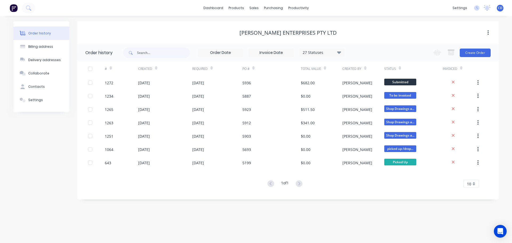
click at [340, 55] on icon at bounding box center [339, 52] width 4 height 6
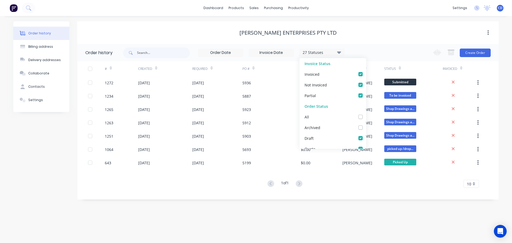
click at [366, 114] on label at bounding box center [366, 114] width 0 height 0
click at [366, 117] on input "checkbox" at bounding box center [368, 116] width 4 height 5
checkbox input "true"
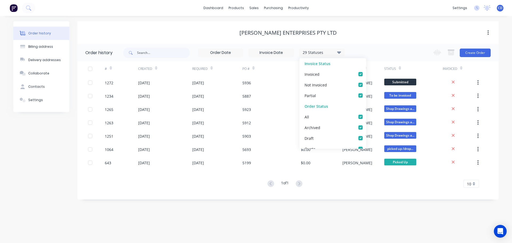
click at [165, 76] on div "Created" at bounding box center [165, 68] width 54 height 15
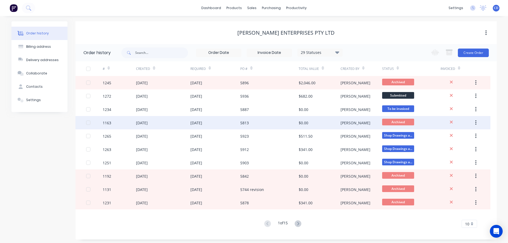
click at [121, 120] on div "1163" at bounding box center [119, 122] width 33 height 13
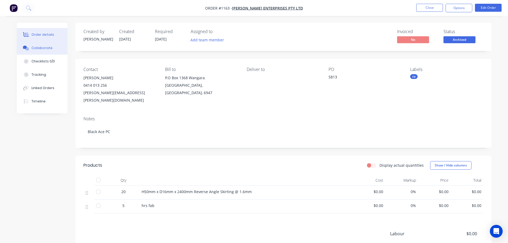
click at [44, 45] on button "Collaborate" at bounding box center [42, 47] width 51 height 13
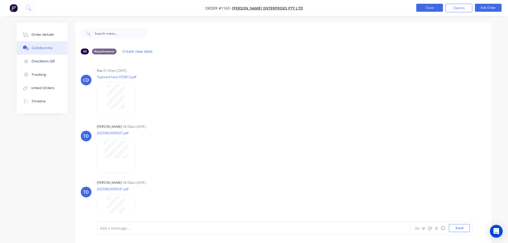
click at [428, 8] on button "Close" at bounding box center [430, 8] width 27 height 8
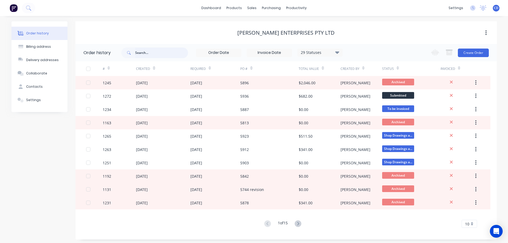
click at [160, 54] on input "text" at bounding box center [161, 53] width 53 height 11
type input "1240"
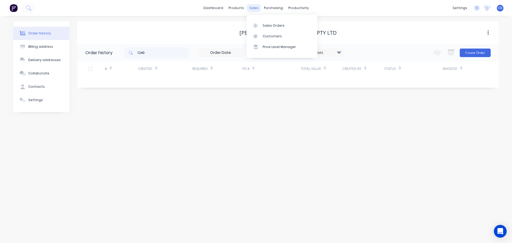
click at [249, 9] on div "sales" at bounding box center [254, 8] width 15 height 8
click at [269, 22] on link "Sales Orders" at bounding box center [282, 25] width 71 height 11
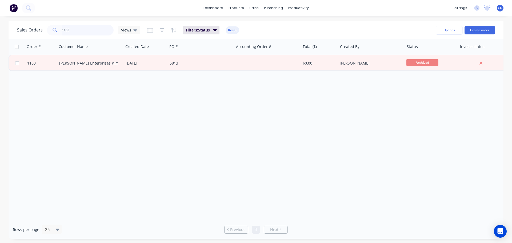
click at [98, 28] on input "1163" at bounding box center [88, 30] width 52 height 11
type input "3"
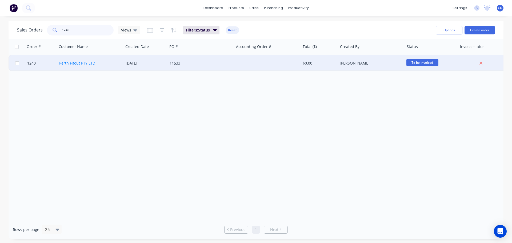
type input "1240"
click at [93, 65] on link "Perth Fitout PTY LTD" at bounding box center [77, 63] width 36 height 5
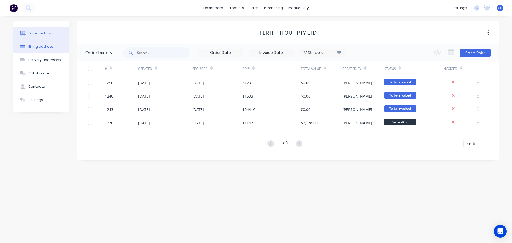
click at [47, 48] on div "Billing address" at bounding box center [40, 46] width 25 height 5
select select "AU"
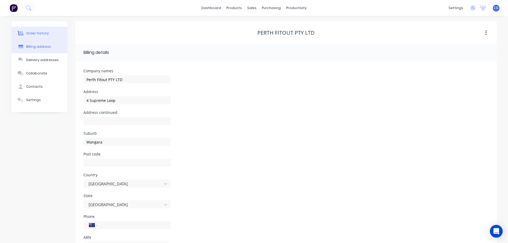
click at [42, 34] on div "Order history" at bounding box center [37, 33] width 23 height 5
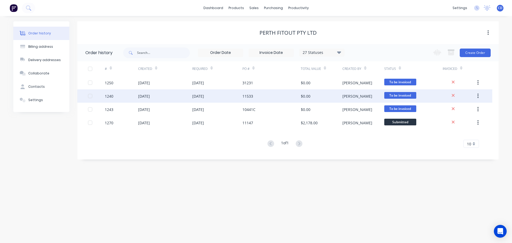
click at [141, 98] on div "[DATE]" at bounding box center [144, 96] width 12 height 6
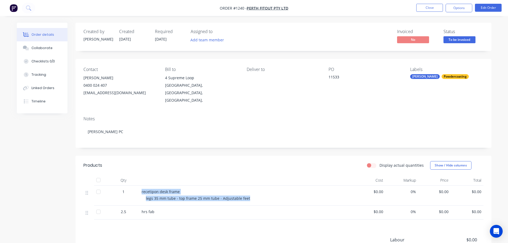
drag, startPoint x: 140, startPoint y: 184, endPoint x: 257, endPoint y: 195, distance: 117.7
click at [257, 195] on div "recetipon desk frame legs 35 mm tube - top frame 25 mm tube - Adjustable feet" at bounding box center [246, 196] width 213 height 20
copy div "recetipon desk frame legs 35 mm tube - top frame 25 mm tube - Adjustable feet"
click at [43, 46] on button "Collaborate" at bounding box center [42, 47] width 51 height 13
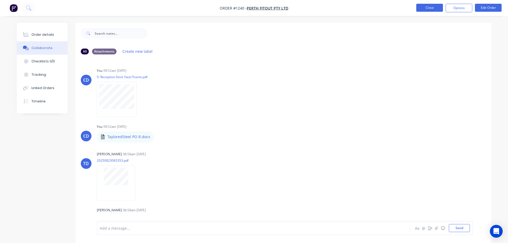
click at [438, 10] on button "Close" at bounding box center [430, 8] width 27 height 8
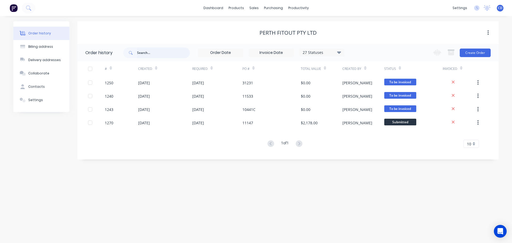
click at [142, 53] on input "text" at bounding box center [163, 53] width 53 height 11
click at [267, 24] on div "Sales Orders" at bounding box center [274, 25] width 22 height 5
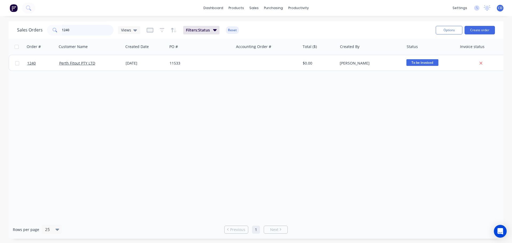
click at [92, 34] on input "1240" at bounding box center [88, 30] width 52 height 11
type input "1"
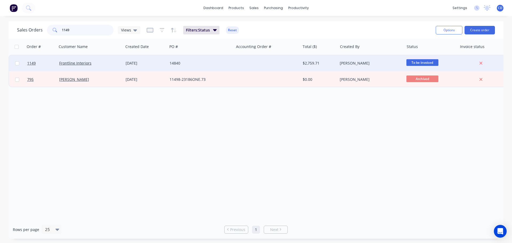
type input "1149"
click at [91, 60] on div "Frontline Interiors" at bounding box center [90, 63] width 66 height 16
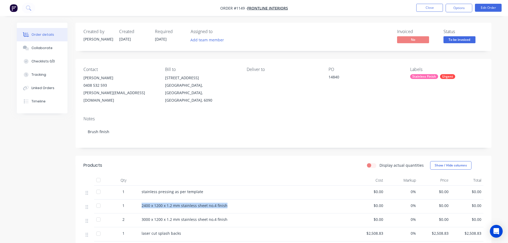
drag, startPoint x: 142, startPoint y: 198, endPoint x: 227, endPoint y: 200, distance: 85.4
click at [227, 203] on div "2400 x 1200 x 1.2 mm stainless sheet no.4 finish" at bounding box center [246, 206] width 209 height 6
click at [141, 213] on div "3000 x 1200 x 1.2 mm stainless sheet no.4 finish" at bounding box center [246, 220] width 213 height 14
click at [143, 217] on span "3000 x 1200 x 1.2 mm stainless sheet no.4 finish" at bounding box center [185, 219] width 86 height 5
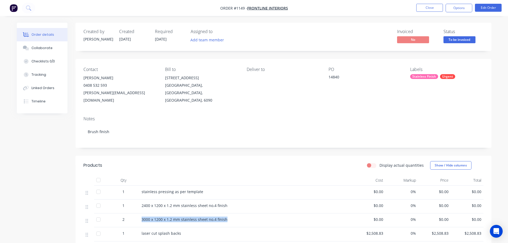
drag, startPoint x: 142, startPoint y: 212, endPoint x: 225, endPoint y: 213, distance: 83.3
click at [227, 217] on div "3000 x 1200 x 1.2 mm stainless sheet no.4 finish" at bounding box center [246, 220] width 209 height 6
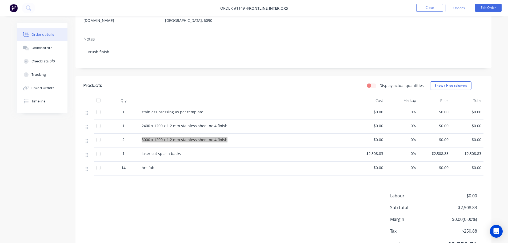
scroll to position [80, 0]
click at [151, 151] on span "laser cut splash backs" at bounding box center [161, 153] width 39 height 5
drag, startPoint x: 142, startPoint y: 145, endPoint x: 181, endPoint y: 144, distance: 39.5
click at [181, 151] on div "laser cut splash backs" at bounding box center [246, 154] width 209 height 6
click at [41, 47] on div "Collaborate" at bounding box center [41, 48] width 21 height 5
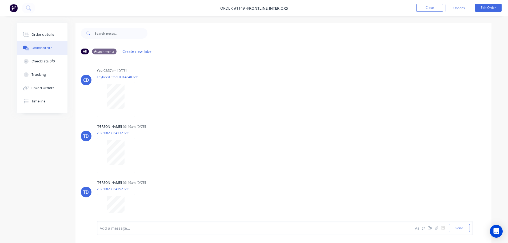
click at [42, 36] on div "Order details" at bounding box center [42, 34] width 23 height 5
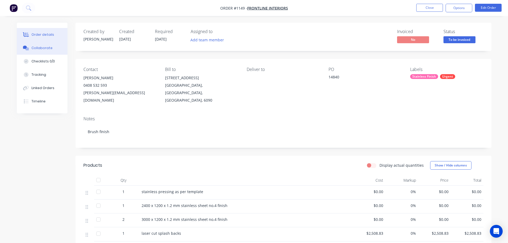
click at [46, 48] on div "Collaborate" at bounding box center [41, 48] width 21 height 5
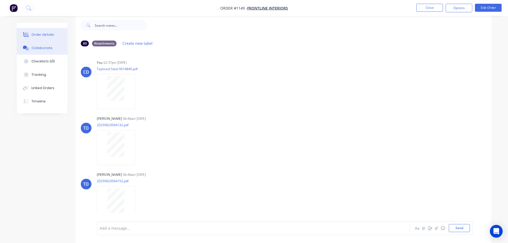
click at [35, 32] on div "Order details" at bounding box center [42, 34] width 23 height 5
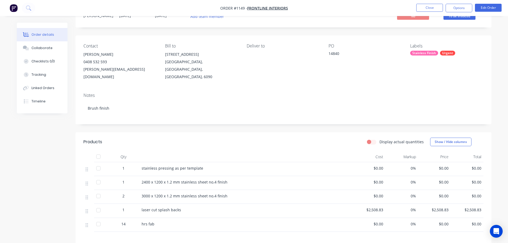
scroll to position [53, 0]
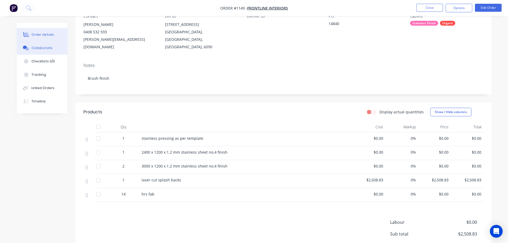
click at [44, 46] on div "Collaborate" at bounding box center [41, 48] width 21 height 5
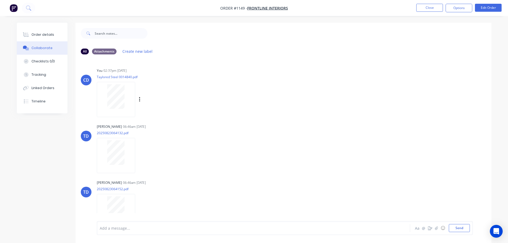
click at [127, 111] on div at bounding box center [116, 99] width 38 height 35
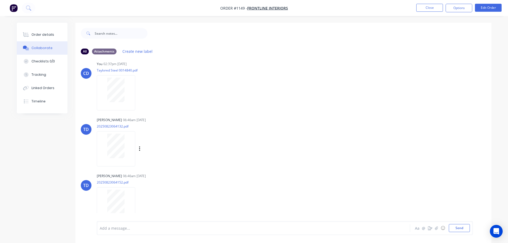
scroll to position [10, 0]
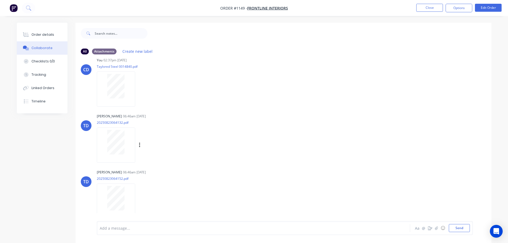
click at [108, 129] on div at bounding box center [116, 145] width 38 height 35
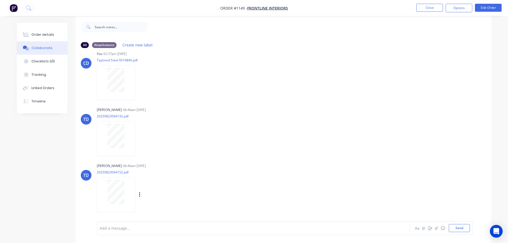
scroll to position [8, 0]
click at [430, 9] on button "Close" at bounding box center [430, 8] width 27 height 8
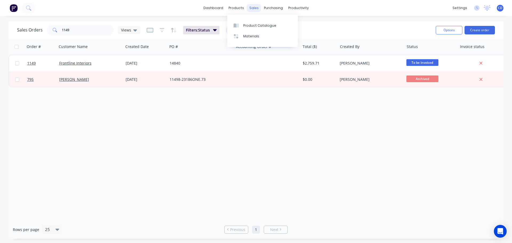
click at [250, 8] on div "sales" at bounding box center [254, 8] width 15 height 8
drag, startPoint x: 268, startPoint y: 24, endPoint x: 152, endPoint y: 22, distance: 116.4
click at [268, 24] on div "Sales Orders" at bounding box center [274, 25] width 22 height 5
drag, startPoint x: 239, startPoint y: 7, endPoint x: 240, endPoint y: 10, distance: 3.3
click at [239, 7] on div "products" at bounding box center [236, 8] width 21 height 8
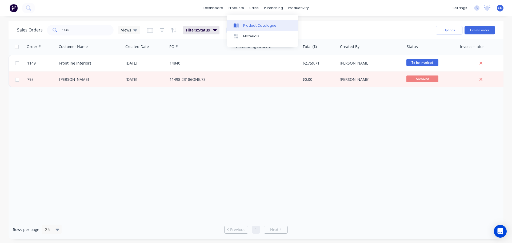
click at [247, 26] on div "Product Catalogue" at bounding box center [259, 25] width 33 height 5
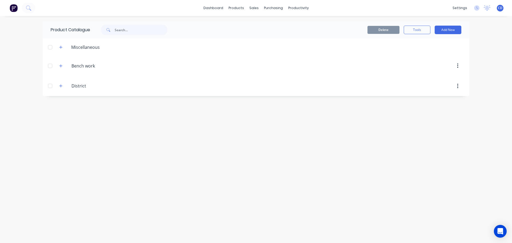
click at [252, 7] on div "sales" at bounding box center [254, 8] width 15 height 8
click at [269, 23] on div "Sales Orders" at bounding box center [274, 25] width 22 height 5
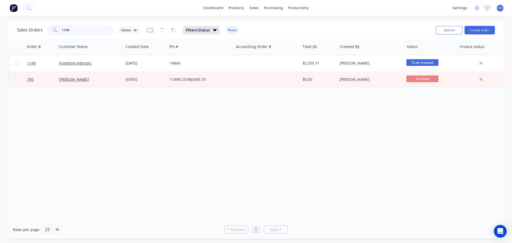
click at [87, 30] on input "1149" at bounding box center [88, 30] width 52 height 11
type input "1"
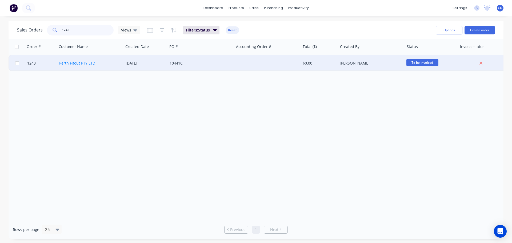
type input "1243"
click at [82, 63] on link "Perth Fitout PTY LTD" at bounding box center [77, 63] width 36 height 5
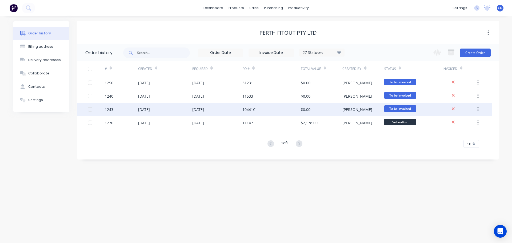
click at [140, 111] on div "[DATE]" at bounding box center [144, 110] width 12 height 6
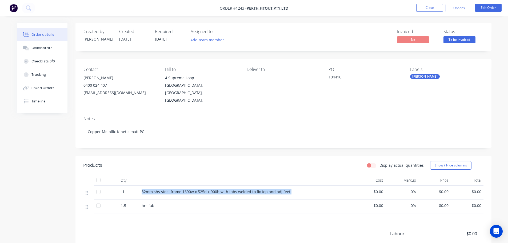
drag, startPoint x: 141, startPoint y: 185, endPoint x: 275, endPoint y: 183, distance: 134.5
click at [292, 186] on div "32mm shs steel frame 1690w x 525d x 900h with tabs welded to fix top and adj fe…" at bounding box center [246, 193] width 213 height 14
click at [38, 49] on div "Collaborate" at bounding box center [41, 48] width 21 height 5
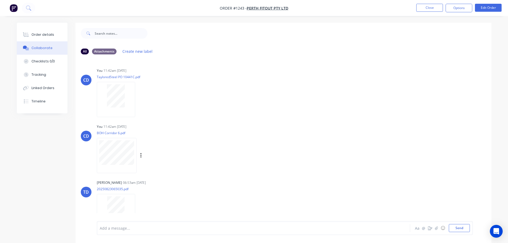
scroll to position [66, 0]
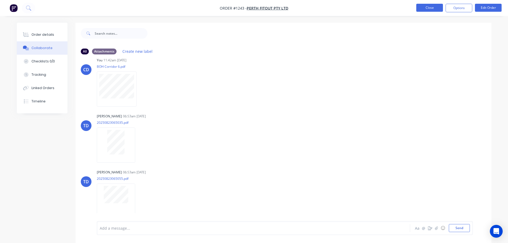
click at [437, 8] on button "Close" at bounding box center [430, 8] width 27 height 8
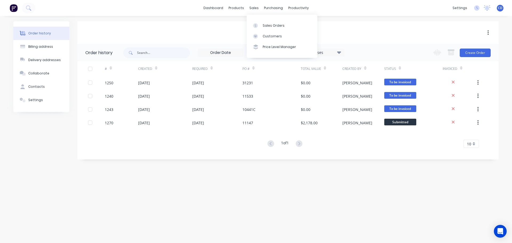
drag, startPoint x: 252, startPoint y: 8, endPoint x: 258, endPoint y: 14, distance: 8.3
click at [253, 8] on div "sales" at bounding box center [254, 8] width 15 height 8
click at [269, 27] on div "Sales Orders" at bounding box center [274, 25] width 22 height 5
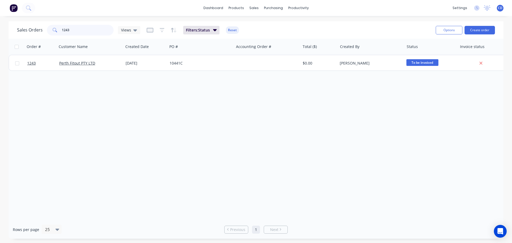
click at [88, 32] on input "1243" at bounding box center [88, 30] width 52 height 11
type input "1"
type input "1244"
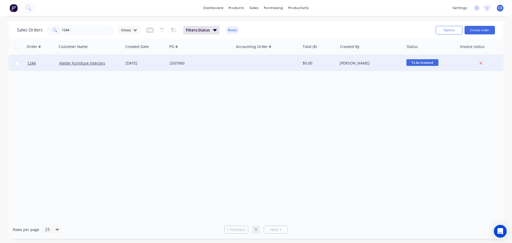
click at [94, 60] on div "Atelier Furniture Interiors" at bounding box center [90, 63] width 66 height 16
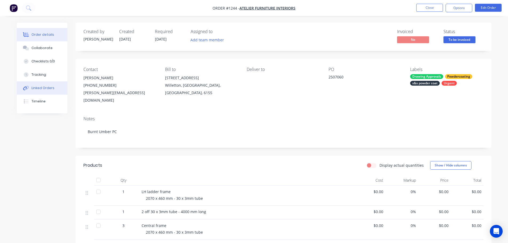
drag, startPoint x: 48, startPoint y: 49, endPoint x: 52, endPoint y: 84, distance: 35.7
click at [49, 49] on div "Collaborate" at bounding box center [41, 48] width 21 height 5
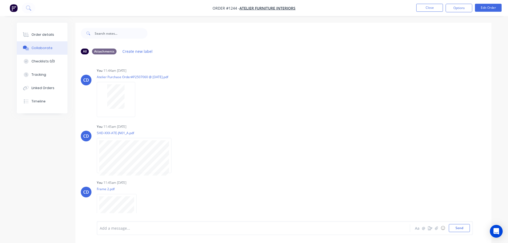
drag, startPoint x: 43, startPoint y: 34, endPoint x: 50, endPoint y: 51, distance: 18.3
click at [44, 34] on div "Order details" at bounding box center [42, 34] width 23 height 5
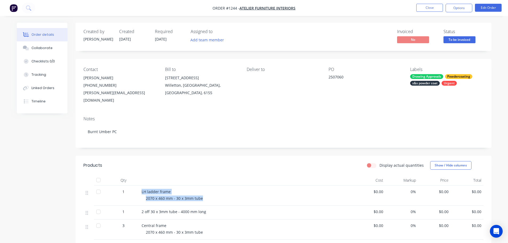
drag, startPoint x: 141, startPoint y: 183, endPoint x: 205, endPoint y: 193, distance: 64.8
click at [205, 193] on div "LH ladder frame 2070 x 460 mm - 30 x 3mm tube" at bounding box center [246, 196] width 213 height 20
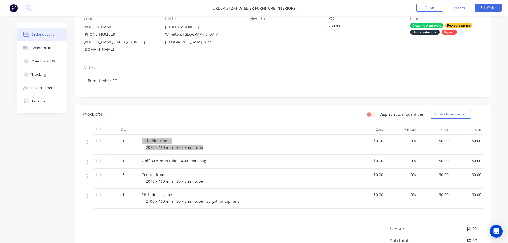
scroll to position [53, 0]
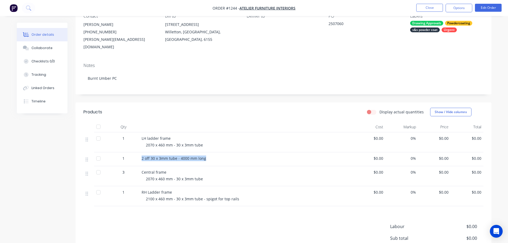
drag, startPoint x: 140, startPoint y: 150, endPoint x: 209, endPoint y: 153, distance: 69.2
click at [209, 153] on div "2 off 30 x 3mm tube - 4000 mm long" at bounding box center [246, 159] width 213 height 14
click at [139, 167] on div "3" at bounding box center [124, 176] width 32 height 20
drag, startPoint x: 142, startPoint y: 164, endPoint x: 144, endPoint y: 164, distance: 2.7
click at [144, 170] on span "Central frame" at bounding box center [154, 172] width 25 height 5
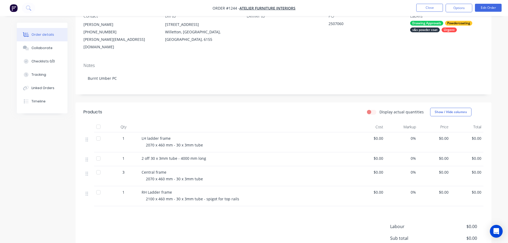
click at [159, 170] on span "Central frame" at bounding box center [154, 172] width 25 height 5
drag, startPoint x: 142, startPoint y: 164, endPoint x: 195, endPoint y: 171, distance: 53.6
click at [195, 171] on div "Central frame 2070 x 460 mm - 30 x 3mm tube" at bounding box center [246, 176] width 213 height 20
drag, startPoint x: 205, startPoint y: 171, endPoint x: 138, endPoint y: 164, distance: 67.1
click at [138, 166] on div "3 Central frame 2070 x 460 mm - 30 x 3mm tube $0.00 0% $0.00 $0.00" at bounding box center [284, 176] width 400 height 20
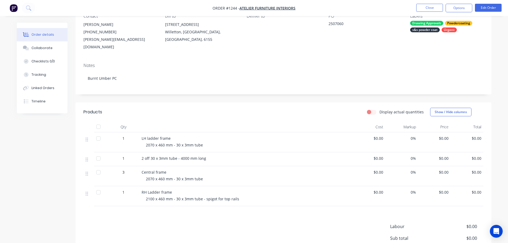
drag, startPoint x: 143, startPoint y: 189, endPoint x: 144, endPoint y: 184, distance: 5.1
click at [143, 189] on div "RH Ladder frame 2100 x 460 mm - 30 x 3mm tube - spigot for top rails" at bounding box center [246, 196] width 213 height 20
drag, startPoint x: 142, startPoint y: 183, endPoint x: 237, endPoint y: 188, distance: 94.9
click at [237, 188] on div "RH Ladder frame 2100 x 460 mm - 30 x 3mm tube - spigot for top rails" at bounding box center [246, 196] width 213 height 20
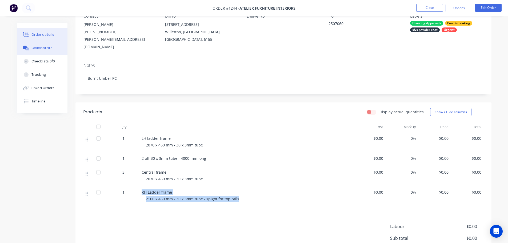
click at [44, 46] on div "Collaborate" at bounding box center [41, 48] width 21 height 5
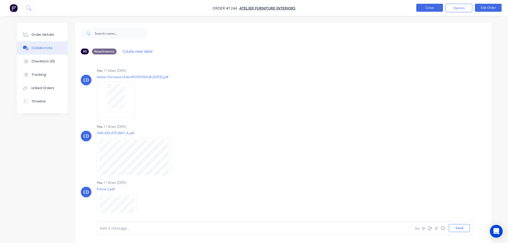
click at [421, 5] on button "Close" at bounding box center [430, 8] width 27 height 8
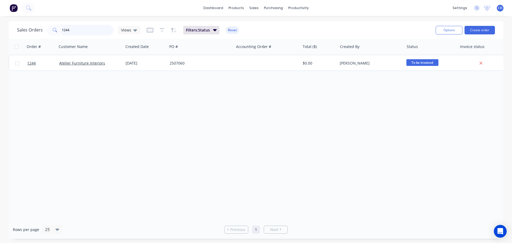
click at [90, 32] on input "1244" at bounding box center [88, 30] width 52 height 11
type input "1"
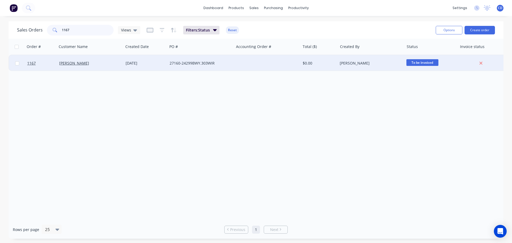
type input "1167"
click at [98, 63] on div "[PERSON_NAME]" at bounding box center [88, 63] width 59 height 5
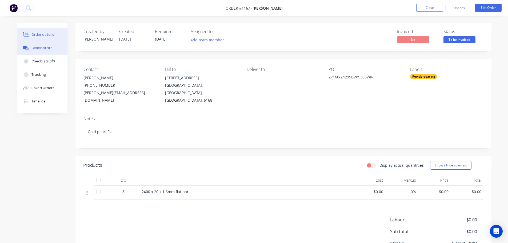
click at [53, 51] on button "Collaborate" at bounding box center [42, 47] width 51 height 13
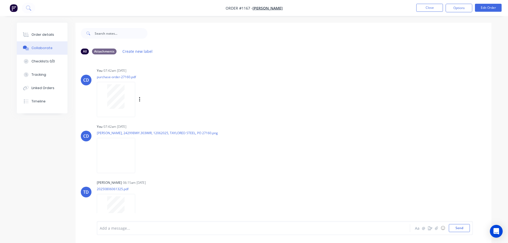
click at [127, 95] on div at bounding box center [116, 96] width 34 height 25
click at [42, 35] on div "Order details" at bounding box center [42, 34] width 23 height 5
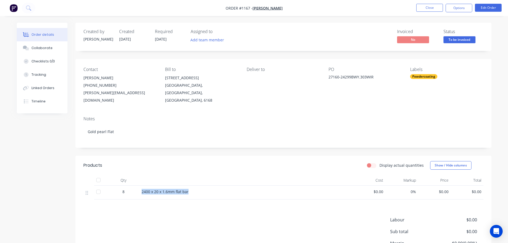
drag, startPoint x: 142, startPoint y: 186, endPoint x: 202, endPoint y: 189, distance: 60.1
click at [202, 189] on div "2400 x 20 x 1.6mm flat bar" at bounding box center [246, 193] width 213 height 14
click at [37, 45] on button "Collaborate" at bounding box center [42, 47] width 51 height 13
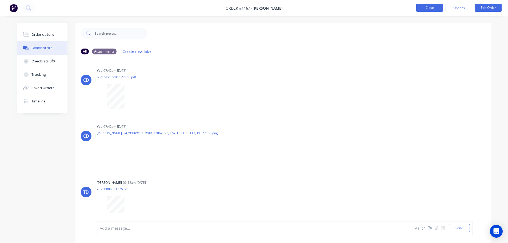
click at [437, 8] on button "Close" at bounding box center [430, 8] width 27 height 8
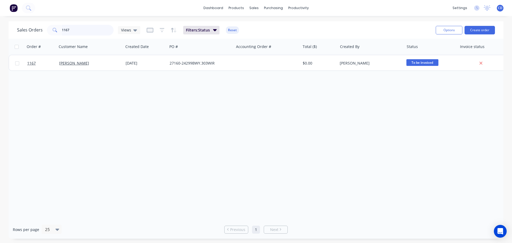
click at [79, 28] on input "1167" at bounding box center [88, 30] width 52 height 11
type input "1"
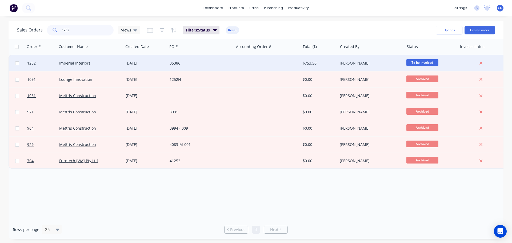
type input "1252"
click at [77, 66] on div "Imperial Interiors" at bounding box center [90, 63] width 66 height 16
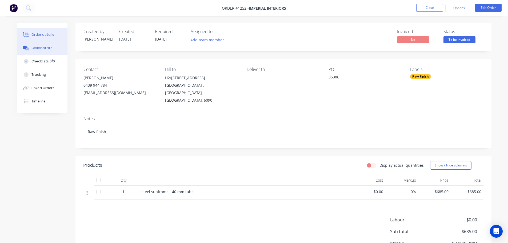
click at [51, 45] on button "Collaborate" at bounding box center [42, 47] width 51 height 13
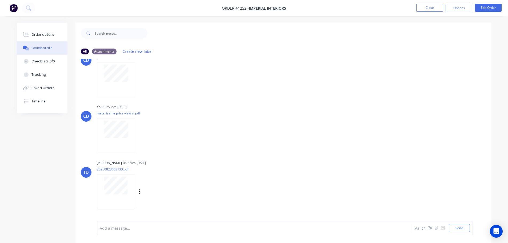
scroll to position [66, 0]
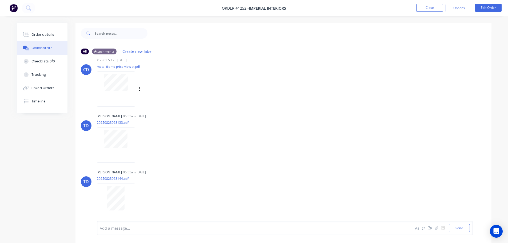
click at [119, 97] on div at bounding box center [116, 89] width 38 height 35
click at [123, 150] on div at bounding box center [116, 145] width 38 height 35
click at [445, 7] on ul "Close Options Edit Order" at bounding box center [459, 8] width 98 height 9
click at [439, 8] on button "Close" at bounding box center [430, 8] width 27 height 8
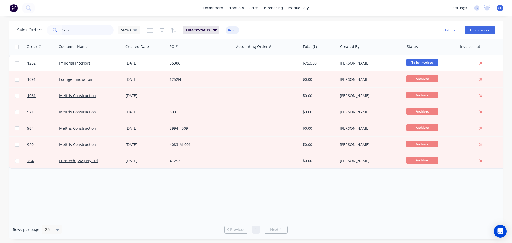
click at [110, 29] on input "1252" at bounding box center [88, 30] width 52 height 11
type input "1"
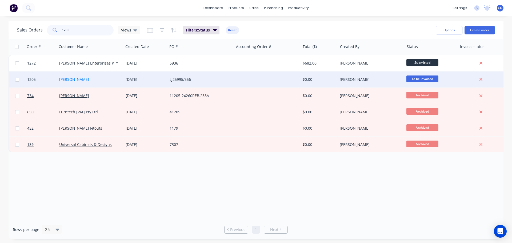
type input "1205"
click at [71, 79] on link "Artek Joinery" at bounding box center [74, 79] width 30 height 5
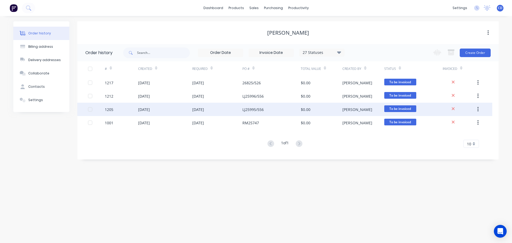
click at [136, 108] on div "1205" at bounding box center [121, 109] width 33 height 13
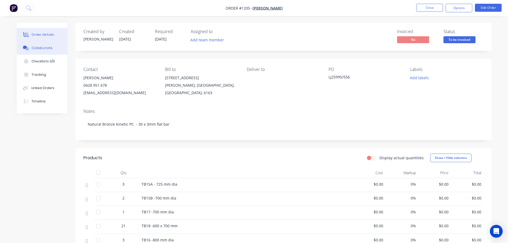
click at [48, 46] on div "Collaborate" at bounding box center [41, 48] width 21 height 5
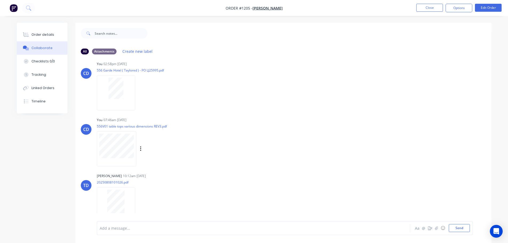
scroll to position [10, 0]
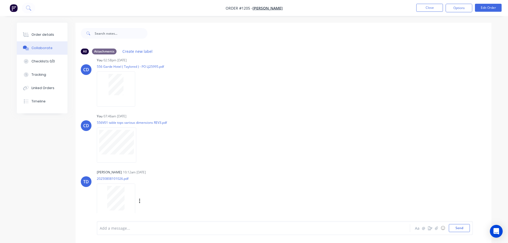
click at [126, 203] on div at bounding box center [116, 198] width 34 height 25
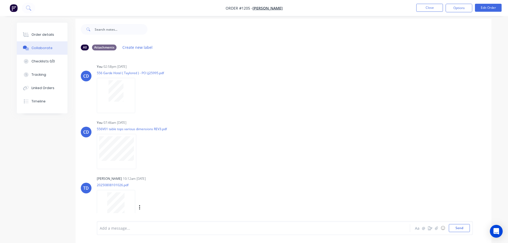
scroll to position [0, 0]
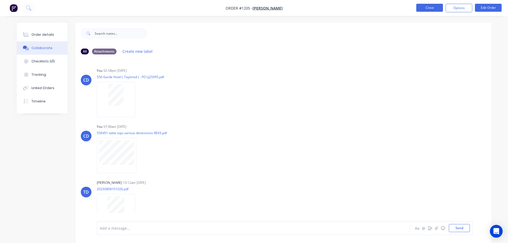
click at [428, 9] on button "Close" at bounding box center [430, 8] width 27 height 8
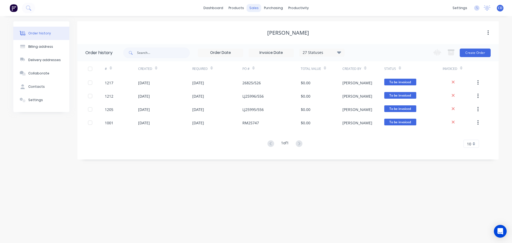
click at [257, 7] on div "sales" at bounding box center [254, 8] width 15 height 8
click at [265, 21] on link "Sales Orders" at bounding box center [282, 25] width 71 height 11
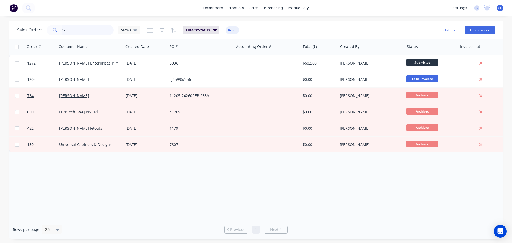
click at [91, 27] on input "1205" at bounding box center [88, 30] width 52 height 11
type input "1"
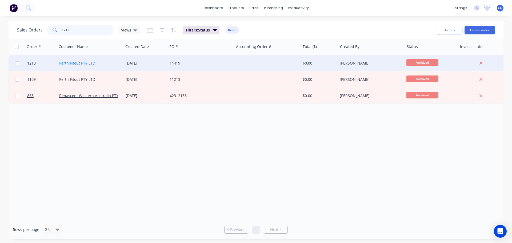
type input "1213"
click at [85, 62] on link "Perth Fitout PTY LTD" at bounding box center [77, 63] width 36 height 5
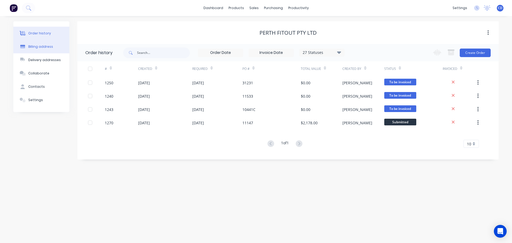
click at [49, 47] on div "Billing address" at bounding box center [40, 46] width 25 height 5
select select "AU"
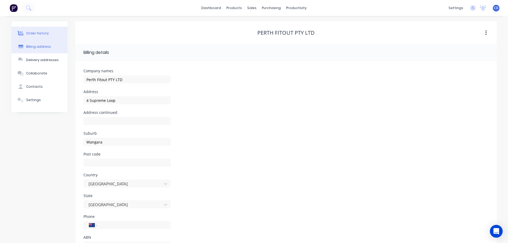
click at [46, 33] on div "Order history" at bounding box center [37, 33] width 23 height 5
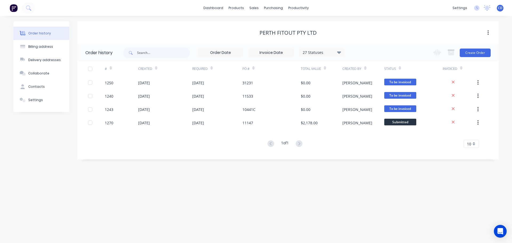
click at [334, 52] on div "27 Statuses" at bounding box center [322, 53] width 45 height 6
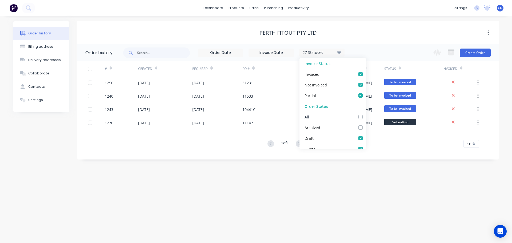
click at [366, 114] on label at bounding box center [366, 114] width 0 height 0
click at [366, 118] on input "checkbox" at bounding box center [368, 116] width 4 height 5
checkbox input "true"
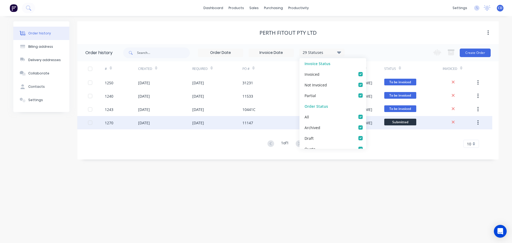
click at [225, 120] on div "[DATE]" at bounding box center [217, 122] width 50 height 13
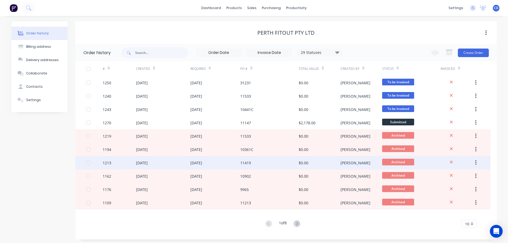
click at [126, 161] on div "1213" at bounding box center [119, 162] width 33 height 13
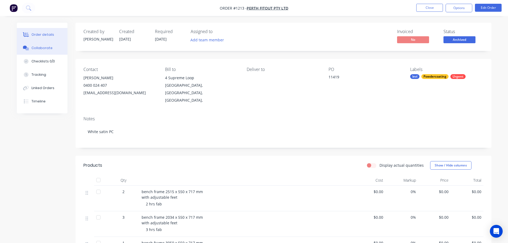
click at [55, 49] on button "Collaborate" at bounding box center [42, 47] width 51 height 13
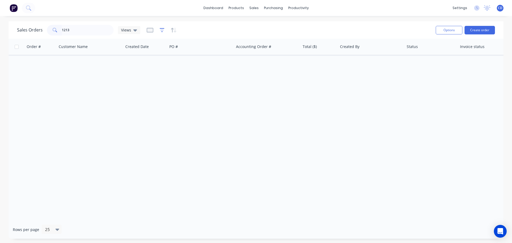
type input "1213"
click at [161, 30] on icon "button" at bounding box center [161, 30] width 3 height 1
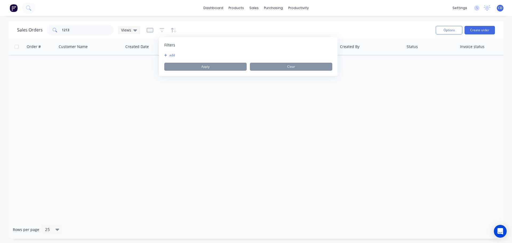
click at [174, 55] on button "add" at bounding box center [170, 55] width 13 height 4
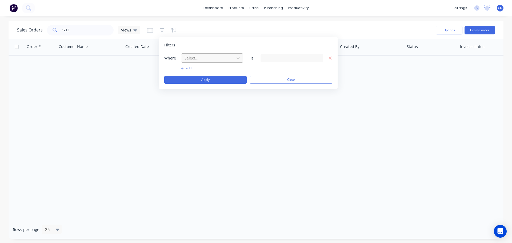
click at [194, 58] on div at bounding box center [208, 58] width 48 height 7
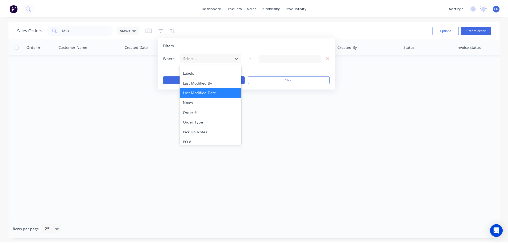
scroll to position [129, 0]
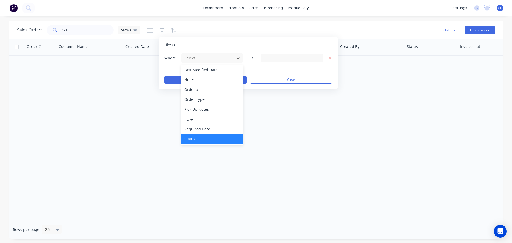
click at [195, 138] on div "Status" at bounding box center [212, 139] width 62 height 10
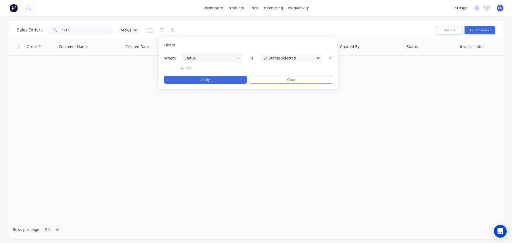
click at [289, 57] on div "24 Status selected" at bounding box center [288, 58] width 48 height 6
click at [284, 95] on button "Archived" at bounding box center [307, 98] width 93 height 11
click at [214, 113] on div "Order # Customer Name Created Date PO # Accounting Order # Total ($) Created By…" at bounding box center [256, 130] width 495 height 182
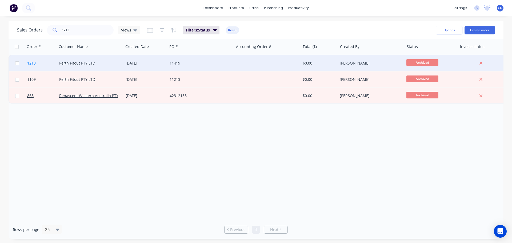
click at [53, 65] on link "1213" at bounding box center [43, 63] width 32 height 16
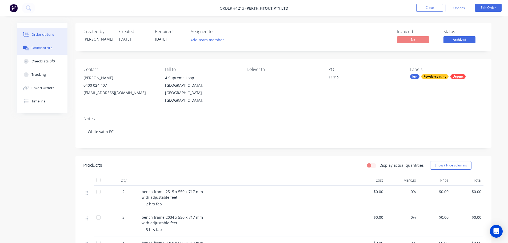
click at [48, 48] on div "Collaborate" at bounding box center [41, 48] width 21 height 5
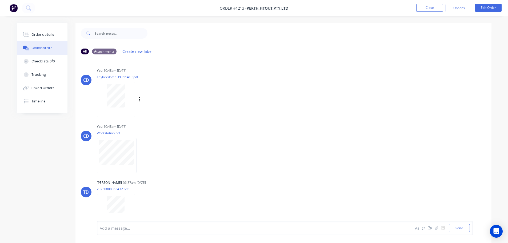
click at [126, 105] on div at bounding box center [116, 95] width 34 height 23
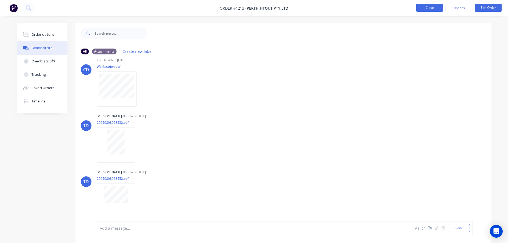
click at [429, 7] on button "Close" at bounding box center [430, 8] width 27 height 8
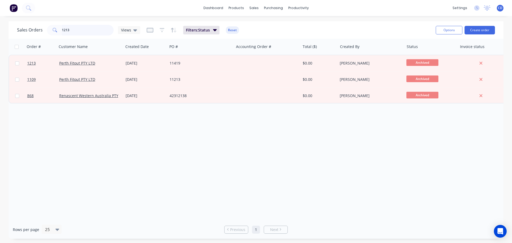
click at [89, 29] on input "1213" at bounding box center [88, 30] width 52 height 11
type input "1"
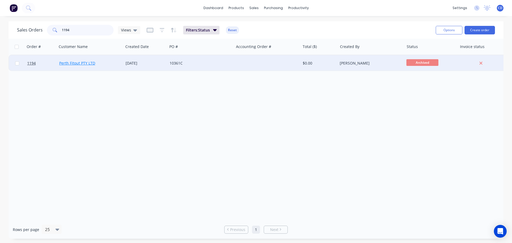
type input "1194"
click at [88, 64] on link "Perth Fitout PTY LTD" at bounding box center [77, 63] width 36 height 5
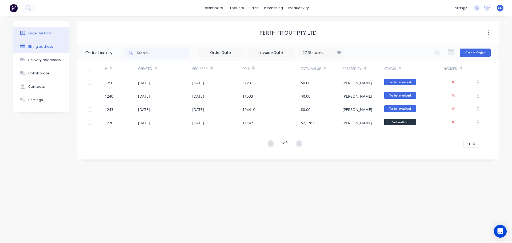
click at [53, 48] on button "Billing address" at bounding box center [41, 46] width 56 height 13
select select "AU"
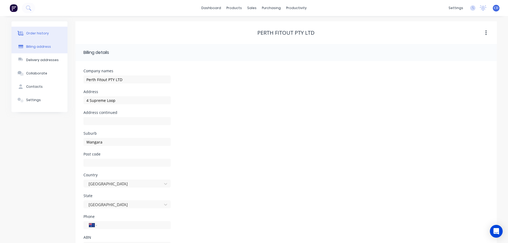
click at [58, 31] on button "Order history" at bounding box center [39, 33] width 56 height 13
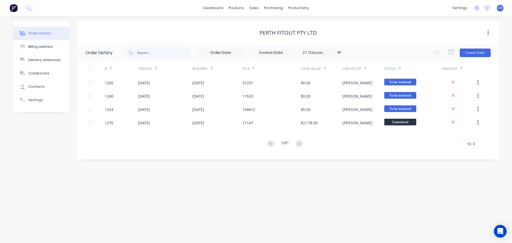
click at [322, 53] on div "27 Statuses" at bounding box center [322, 53] width 45 height 6
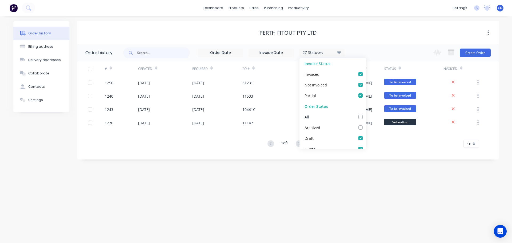
click at [366, 114] on label at bounding box center [366, 114] width 0 height 0
click at [366, 118] on input "checkbox" at bounding box center [368, 116] width 4 height 5
checkbox input "true"
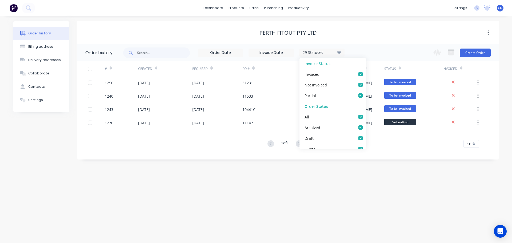
drag, startPoint x: 230, startPoint y: 134, endPoint x: 196, endPoint y: 137, distance: 34.0
click at [230, 134] on div "# Created Required PO # Total Value Created By Status Invoiced 1250 [DATE] [DAT…" at bounding box center [284, 104] width 415 height 86
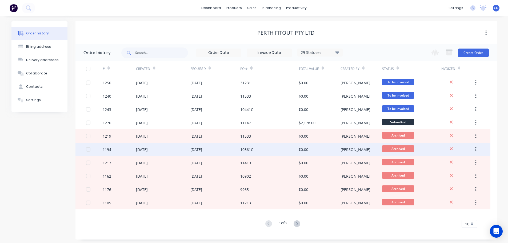
click at [120, 146] on div "1194" at bounding box center [119, 149] width 33 height 13
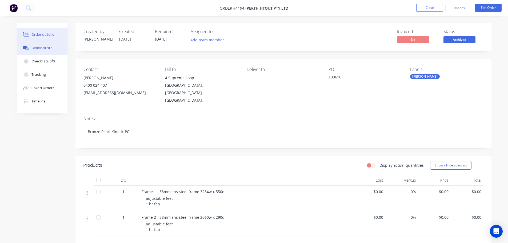
click at [48, 43] on button "Collaborate" at bounding box center [42, 47] width 51 height 13
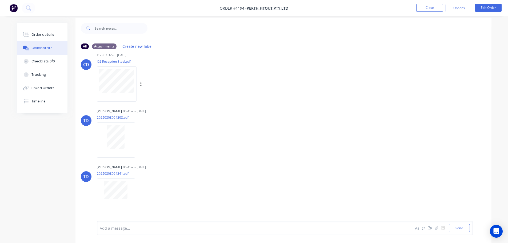
scroll to position [8, 0]
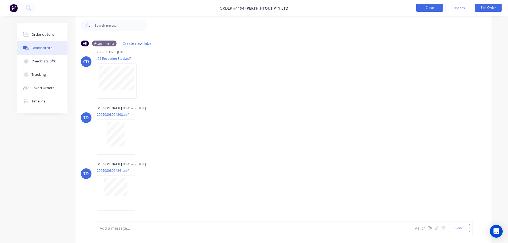
click at [430, 8] on button "Close" at bounding box center [430, 8] width 27 height 8
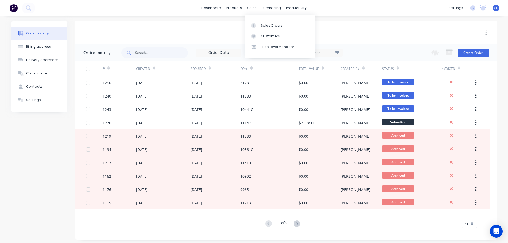
drag, startPoint x: 251, startPoint y: 9, endPoint x: 256, endPoint y: 17, distance: 9.1
click at [251, 9] on div "sales" at bounding box center [252, 8] width 15 height 8
click at [268, 30] on link "Sales Orders" at bounding box center [280, 25] width 71 height 11
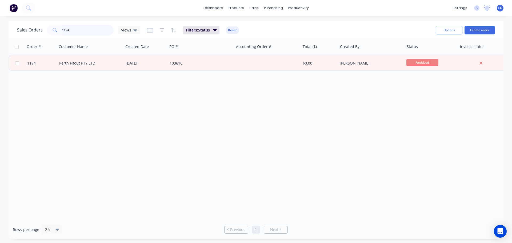
click at [81, 31] on input "1194" at bounding box center [88, 30] width 52 height 11
type input "1"
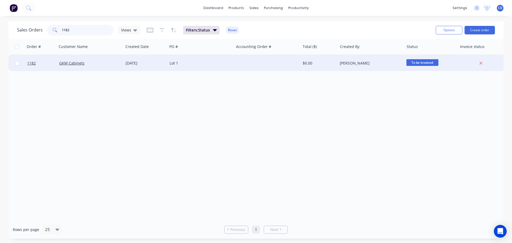
type input "1182"
click at [74, 66] on div "GKM Cabinets" at bounding box center [90, 63] width 66 height 16
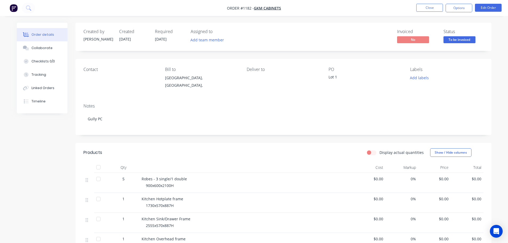
click at [50, 35] on div "Order details" at bounding box center [42, 34] width 23 height 5
click at [424, 8] on button "Close" at bounding box center [430, 8] width 27 height 8
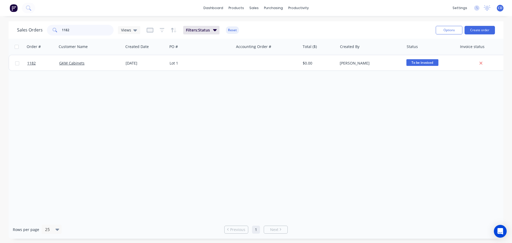
click at [105, 26] on input "1182" at bounding box center [88, 30] width 52 height 11
type input "1"
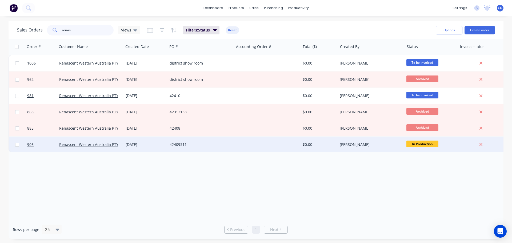
type input "renas"
click at [175, 144] on div "42409S11" at bounding box center [199, 144] width 59 height 5
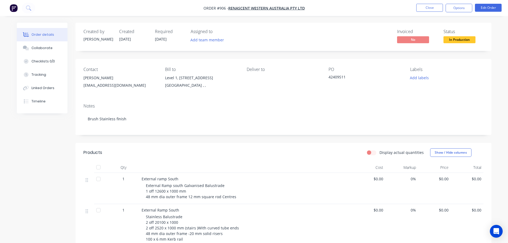
scroll to position [27, 0]
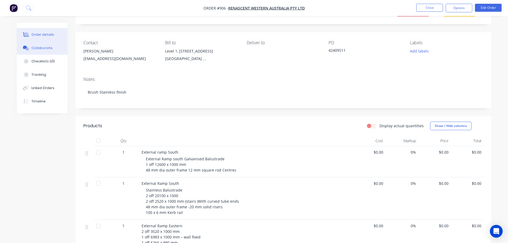
click at [54, 49] on button "Collaborate" at bounding box center [42, 47] width 51 height 13
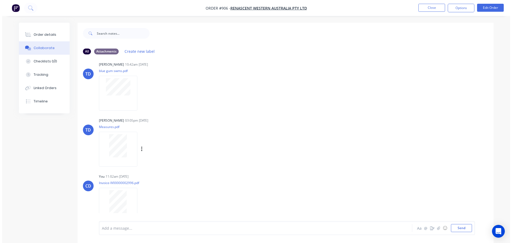
scroll to position [405, 0]
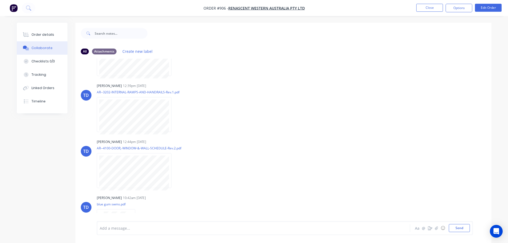
click at [508, 107] on html "Order #906 - Renascent Western Australia PTY LTD Close Options Edit Order Order…" at bounding box center [254, 125] width 508 height 251
click at [193, 109] on div "Labels Download Delete" at bounding box center [164, 115] width 134 height 40
click at [175, 115] on button "button" at bounding box center [176, 115] width 2 height 8
click at [193, 129] on button "Download" at bounding box center [211, 129] width 60 height 12
click at [428, 11] on button "Close" at bounding box center [430, 8] width 27 height 8
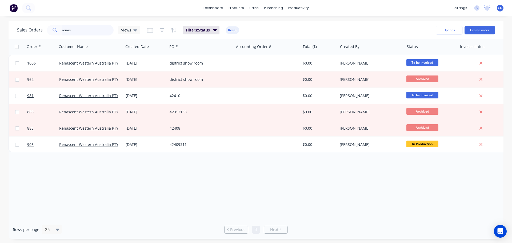
click at [97, 28] on input "renas" at bounding box center [88, 30] width 52 height 11
type input "r"
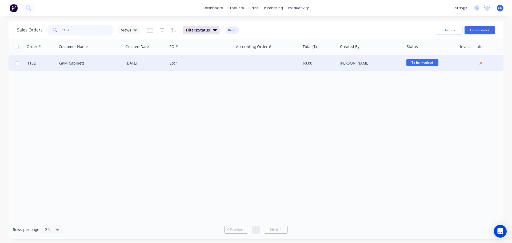
type input "1182"
click at [100, 64] on div "GKM Cabinets" at bounding box center [88, 63] width 59 height 5
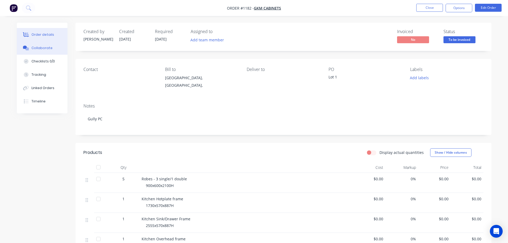
click at [43, 50] on div "Collaborate" at bounding box center [41, 48] width 21 height 5
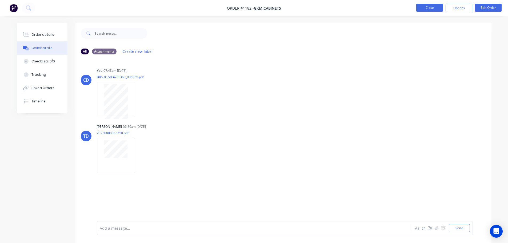
click at [428, 5] on button "Close" at bounding box center [430, 8] width 27 height 8
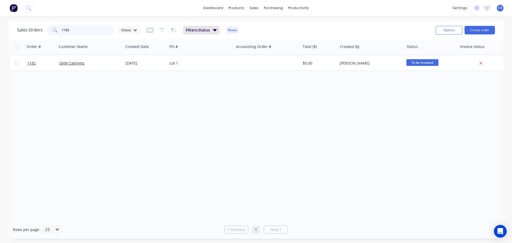
click at [75, 32] on input "1182" at bounding box center [88, 30] width 52 height 11
type input "1"
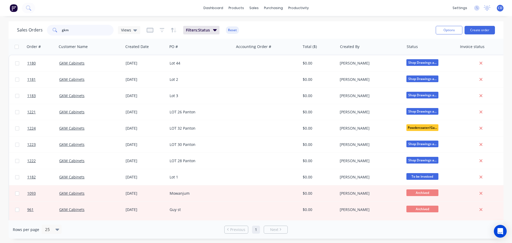
type input "gkm"
